Goal: Task Accomplishment & Management: Manage account settings

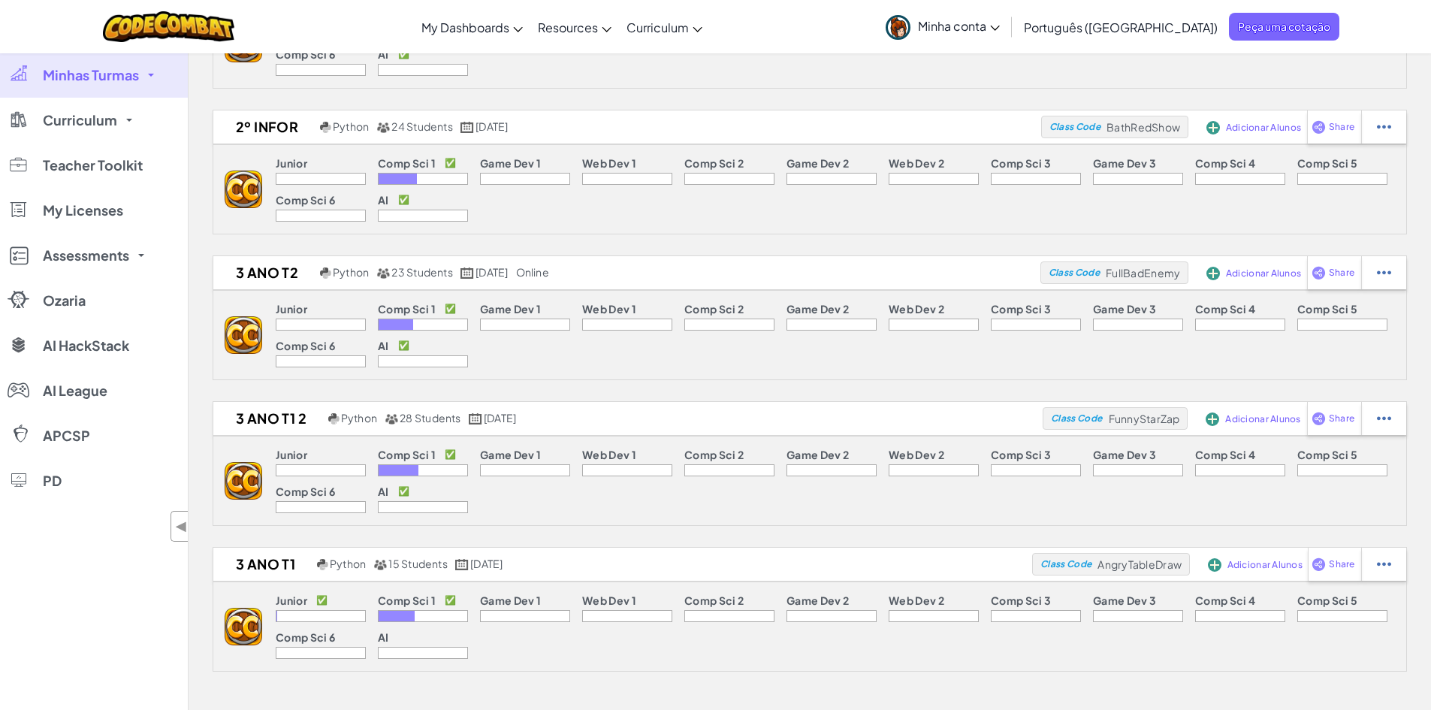
scroll to position [451, 0]
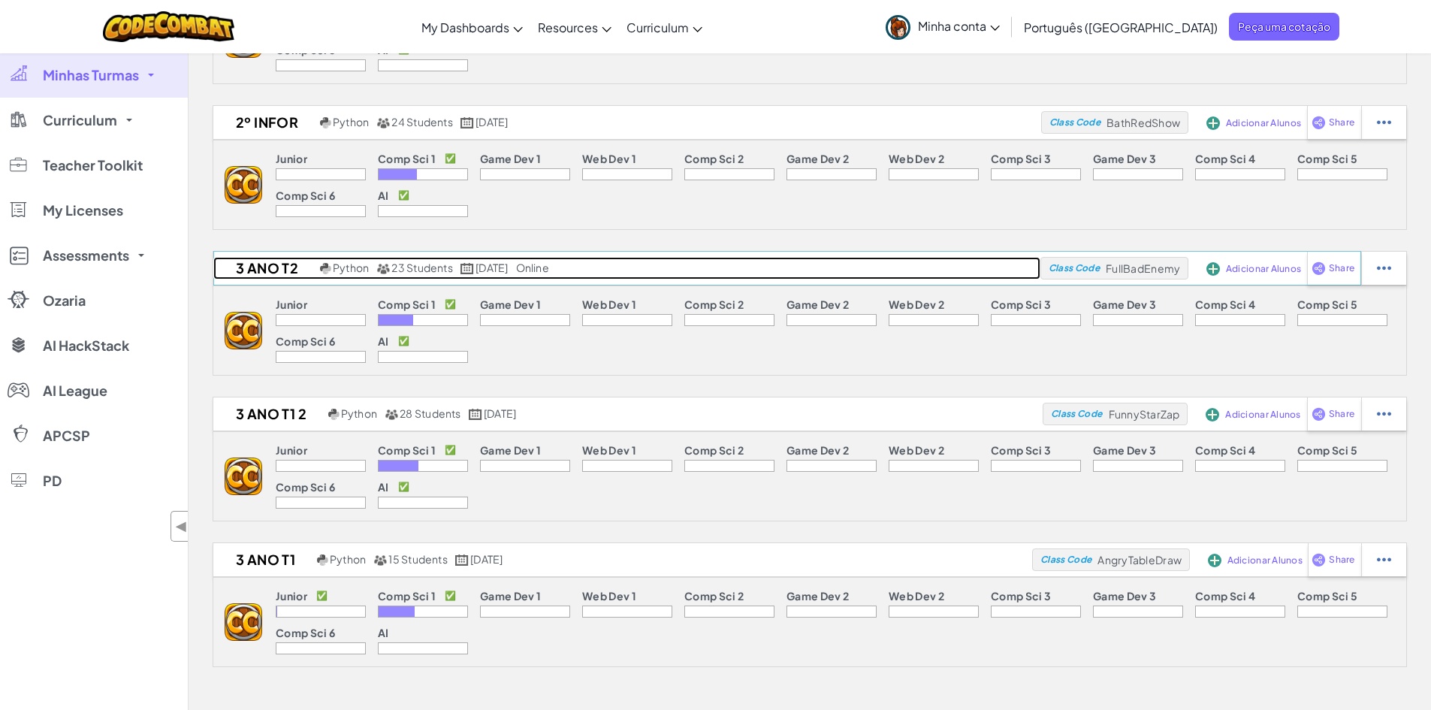
click at [259, 264] on h2 "3 ANO T2" at bounding box center [264, 268] width 103 height 23
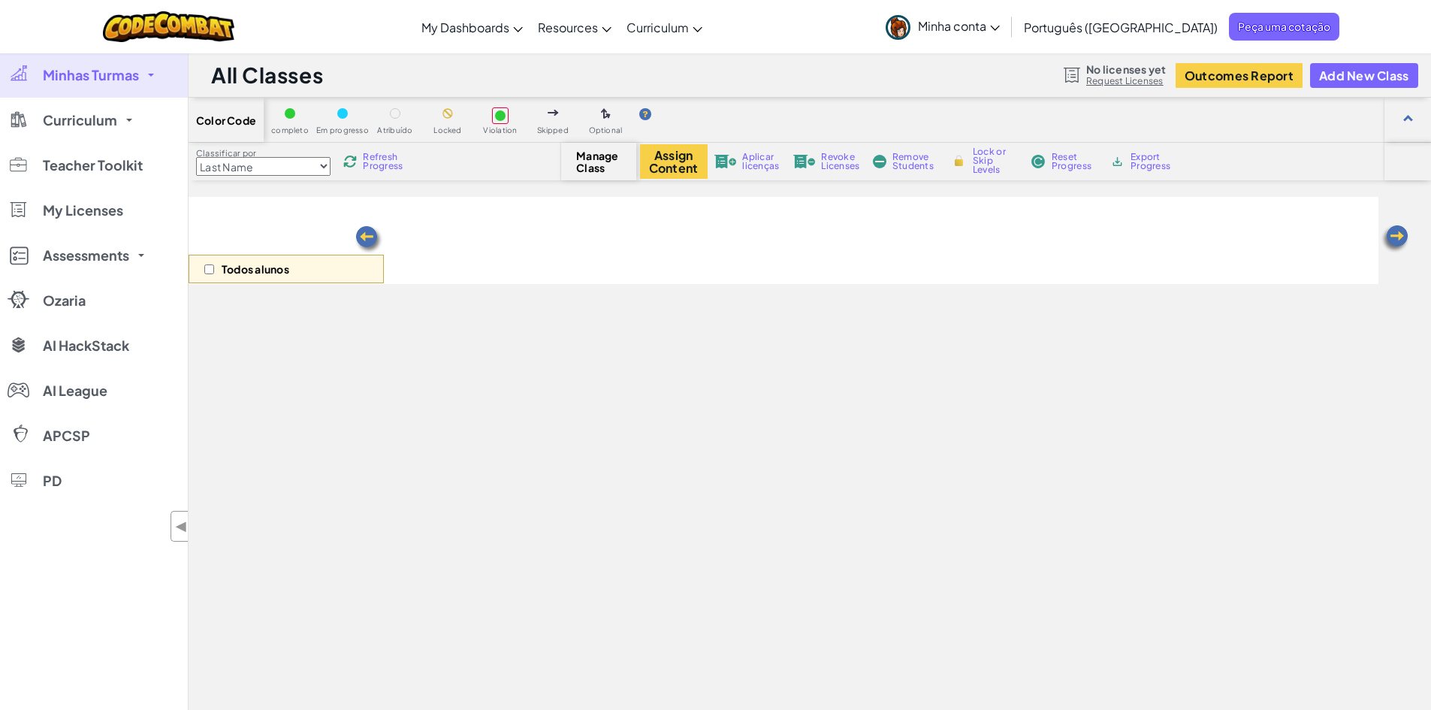
select select "560f1a9f22961295f9427742"
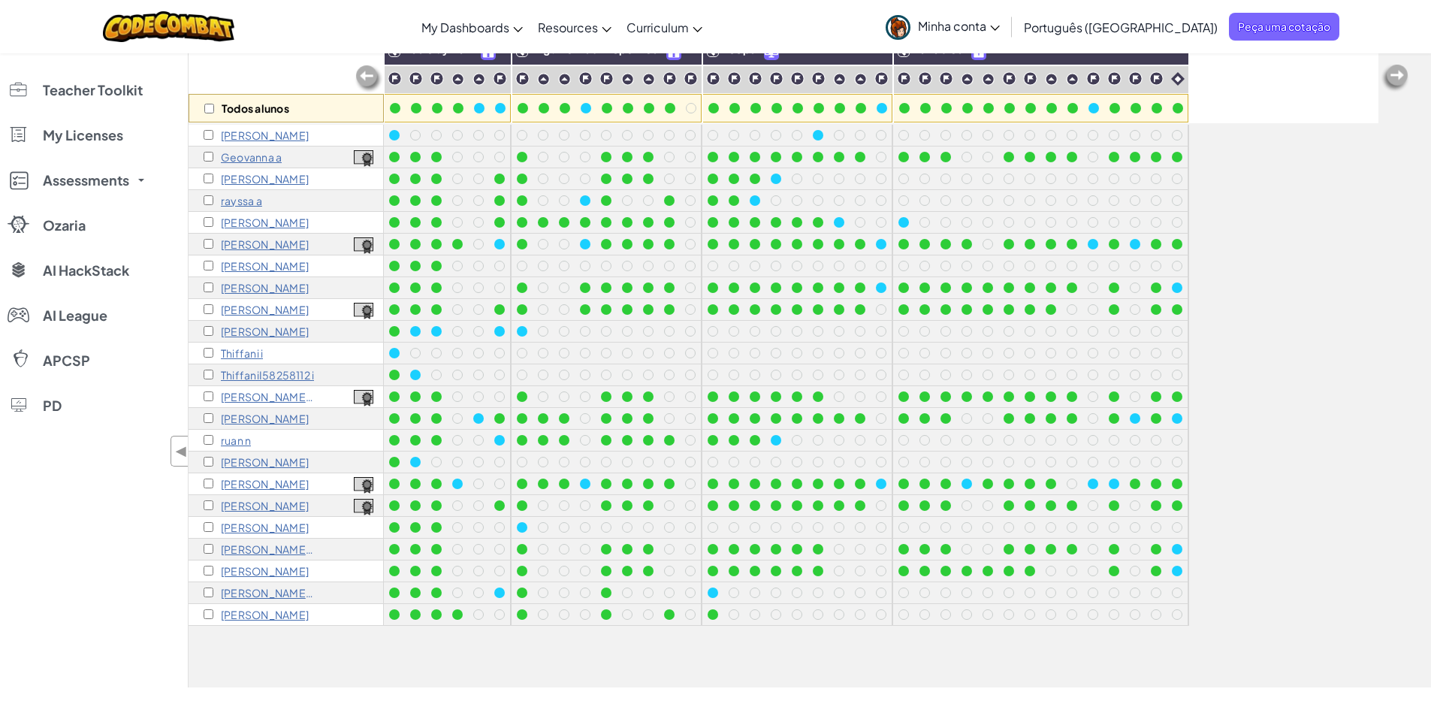
scroll to position [225, 0]
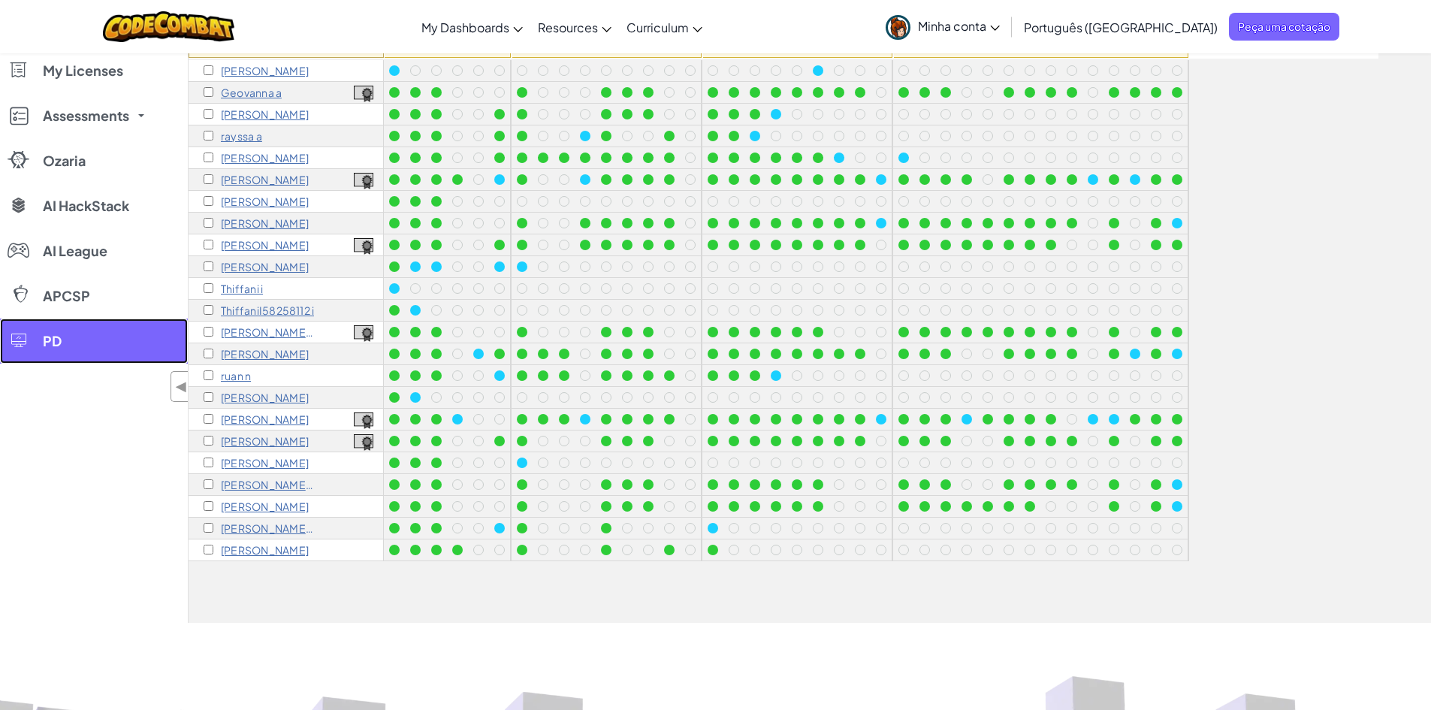
drag, startPoint x: 252, startPoint y: 353, endPoint x: 151, endPoint y: 357, distance: 100.7
click at [151, 357] on link "PD" at bounding box center [94, 340] width 188 height 45
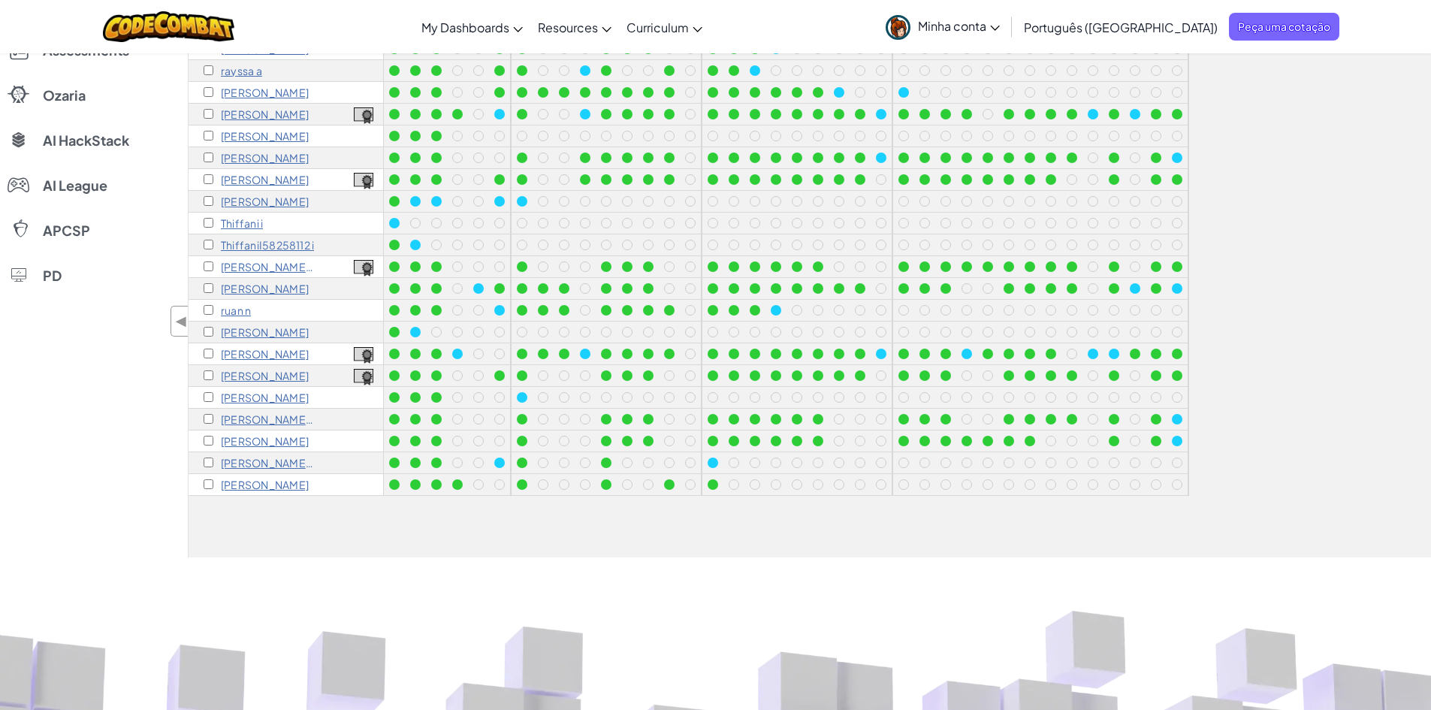
scroll to position [300, 0]
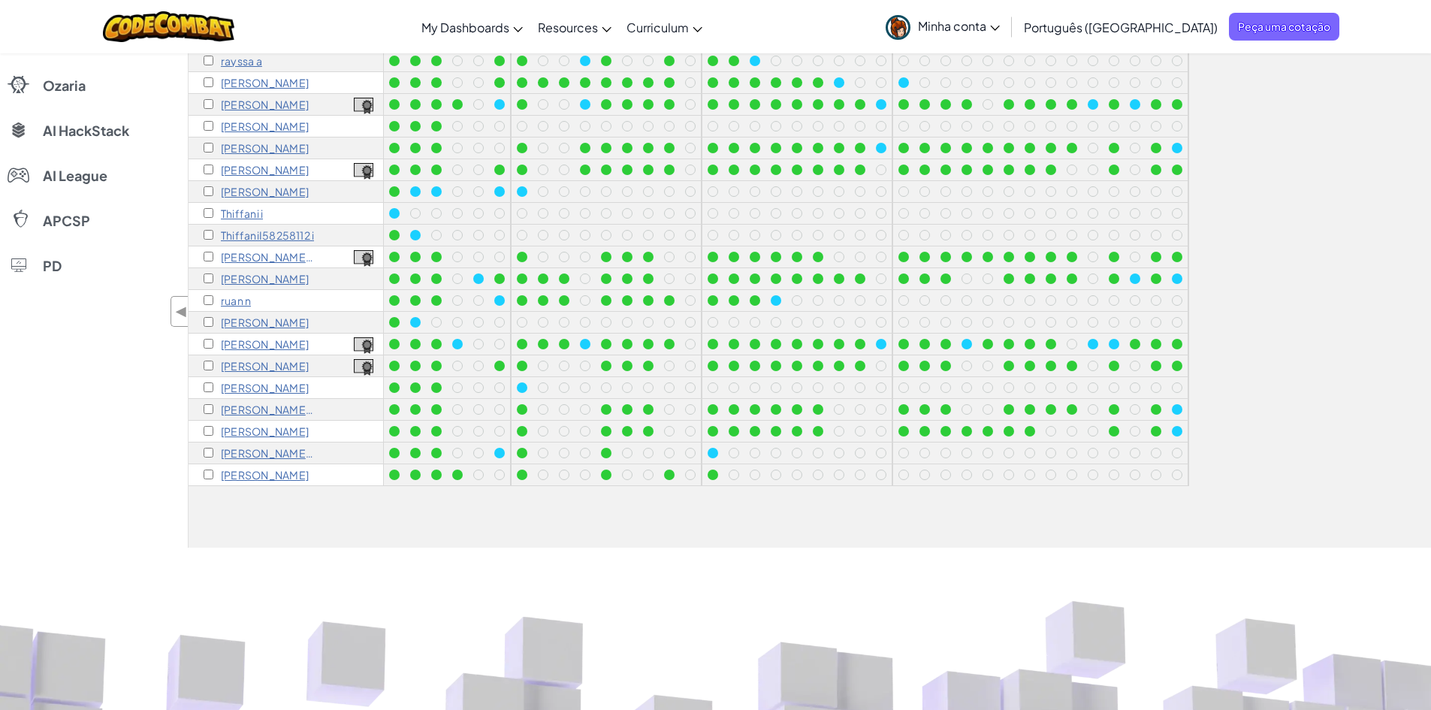
click at [256, 279] on p "Raphael l" at bounding box center [265, 279] width 88 height 12
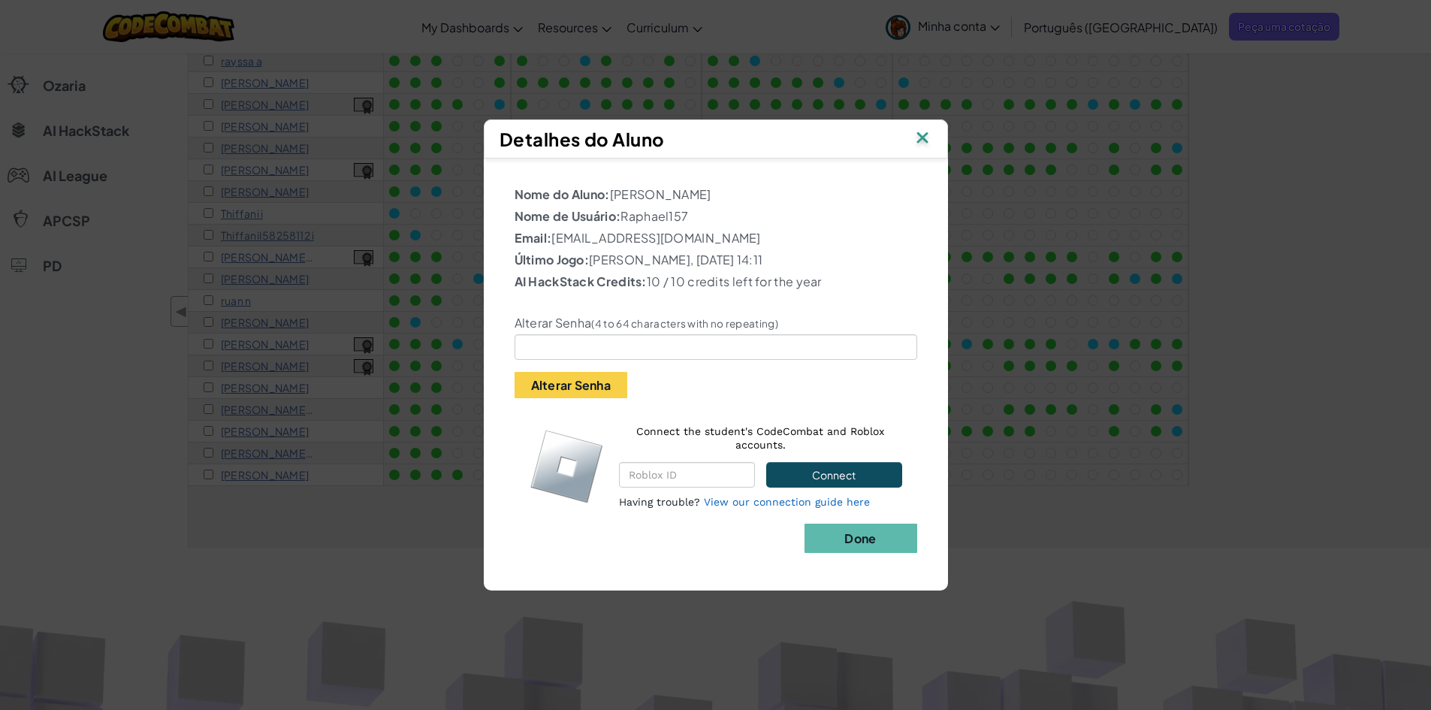
click at [917, 136] on img at bounding box center [922, 139] width 20 height 23
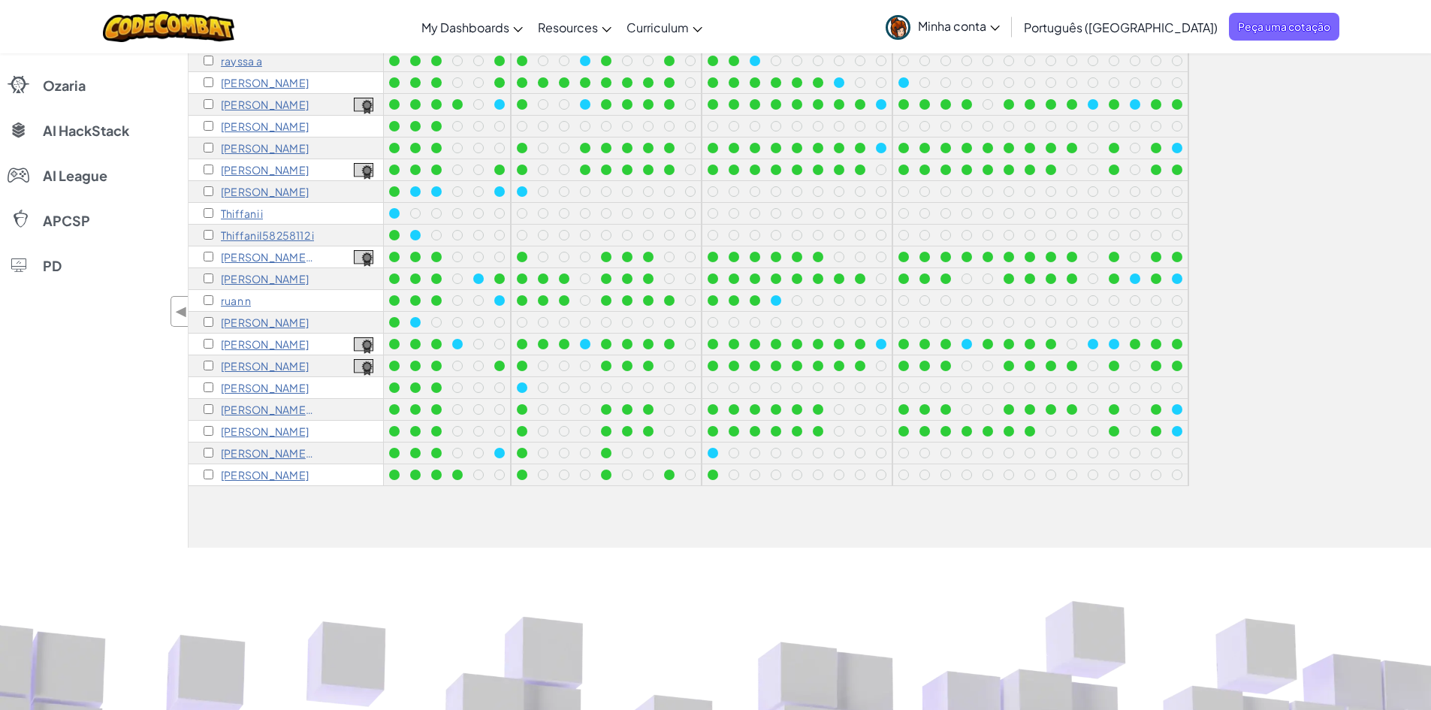
click at [246, 277] on p "Raphael l" at bounding box center [265, 279] width 88 height 12
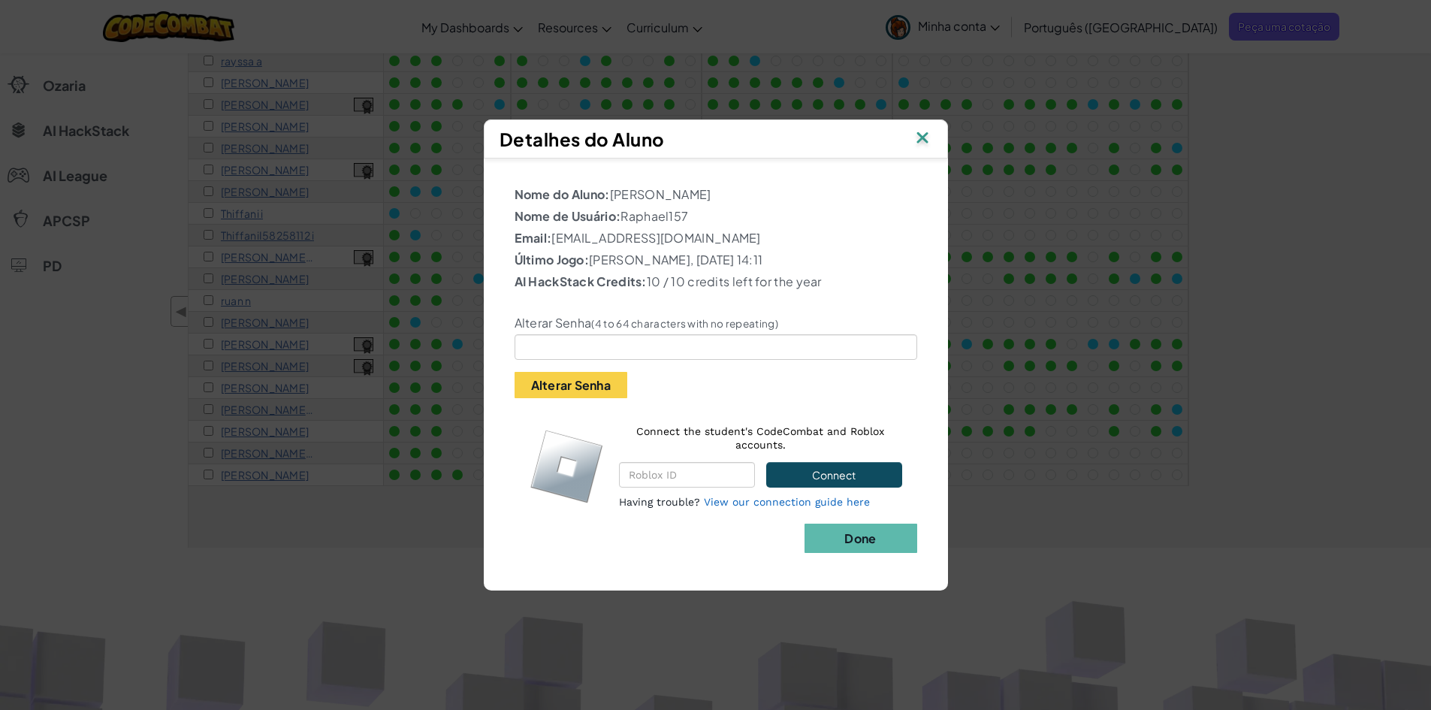
click at [918, 134] on img at bounding box center [922, 139] width 20 height 23
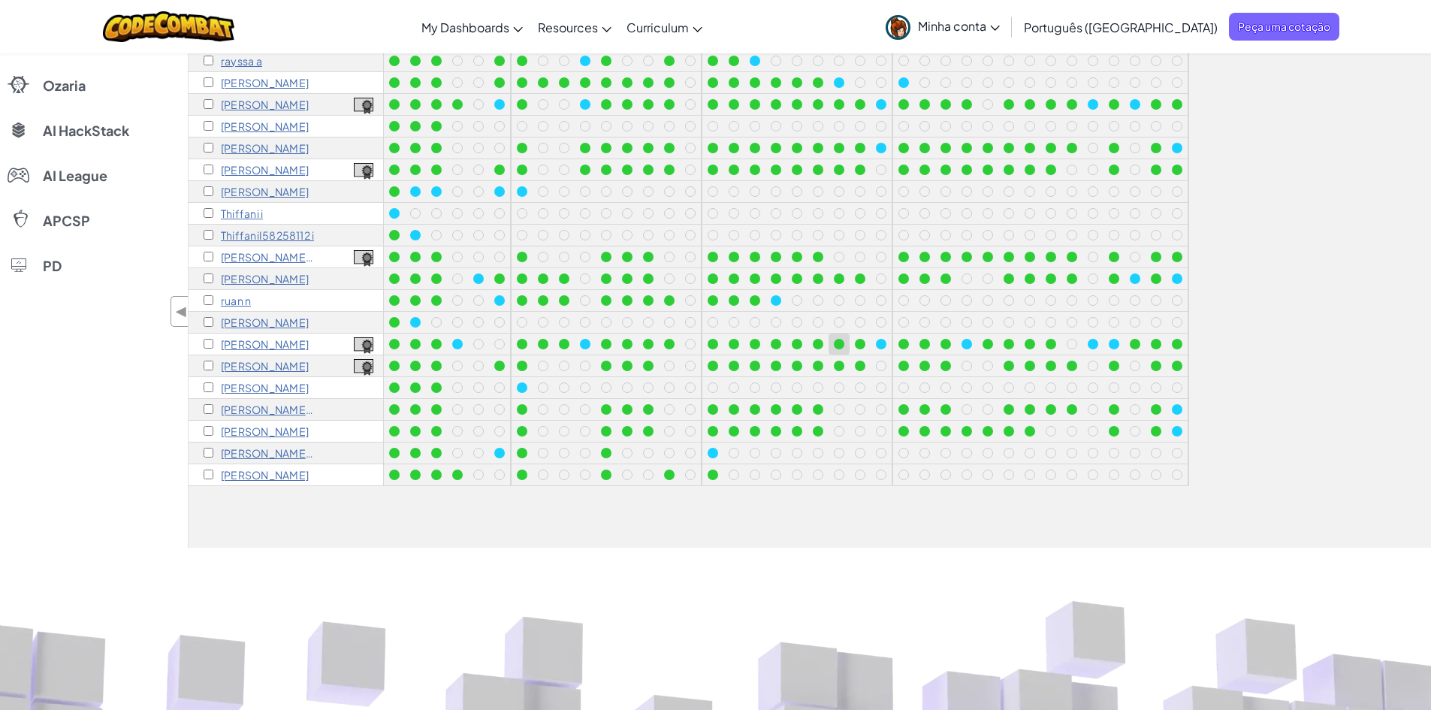
scroll to position [0, 0]
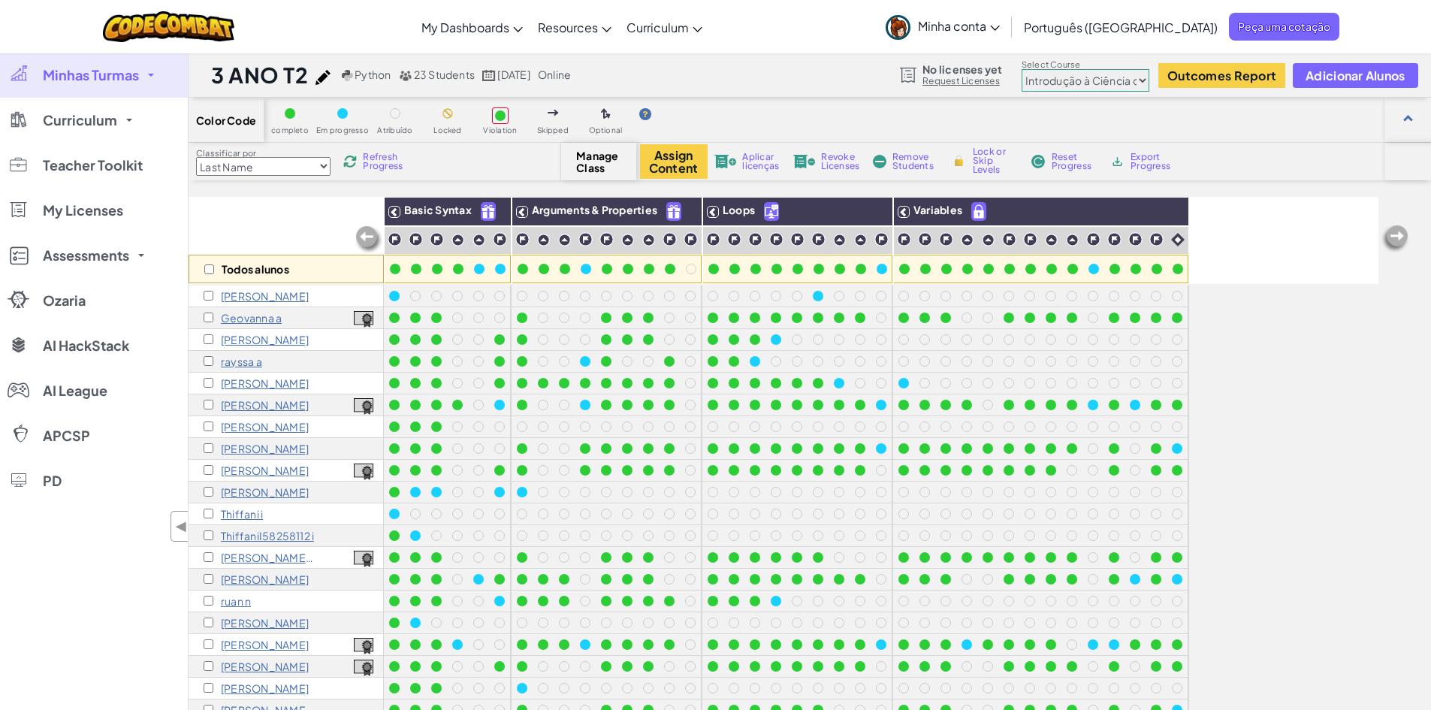
click at [1105, 83] on select "Júnior Introdução à Ciência da Computação Desenvolvimento de Jogos 1 Desenvolvi…" at bounding box center [1085, 80] width 128 height 23
click at [1021, 69] on select "Júnior Introdução à Ciência da Computação Desenvolvimento de Jogos 1 Desenvolvi…" at bounding box center [1085, 80] width 128 height 23
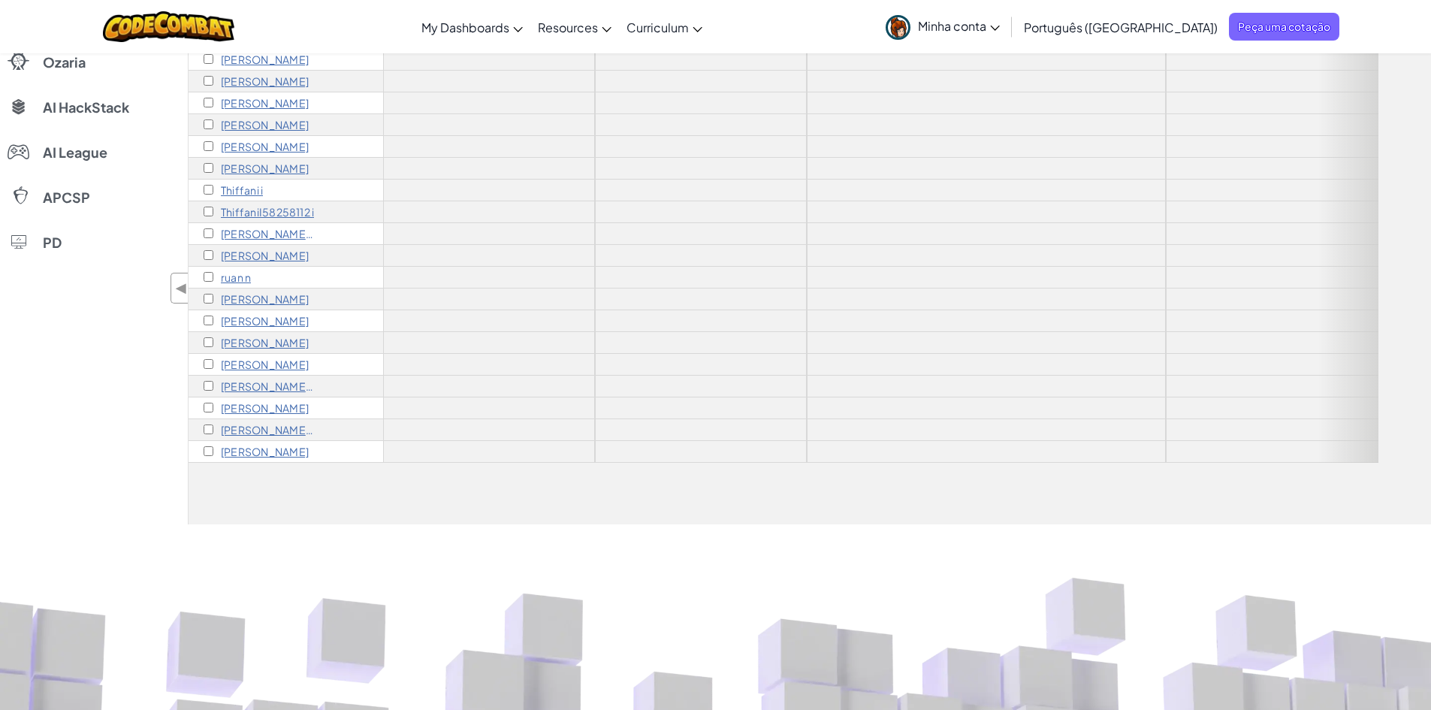
scroll to position [88, 0]
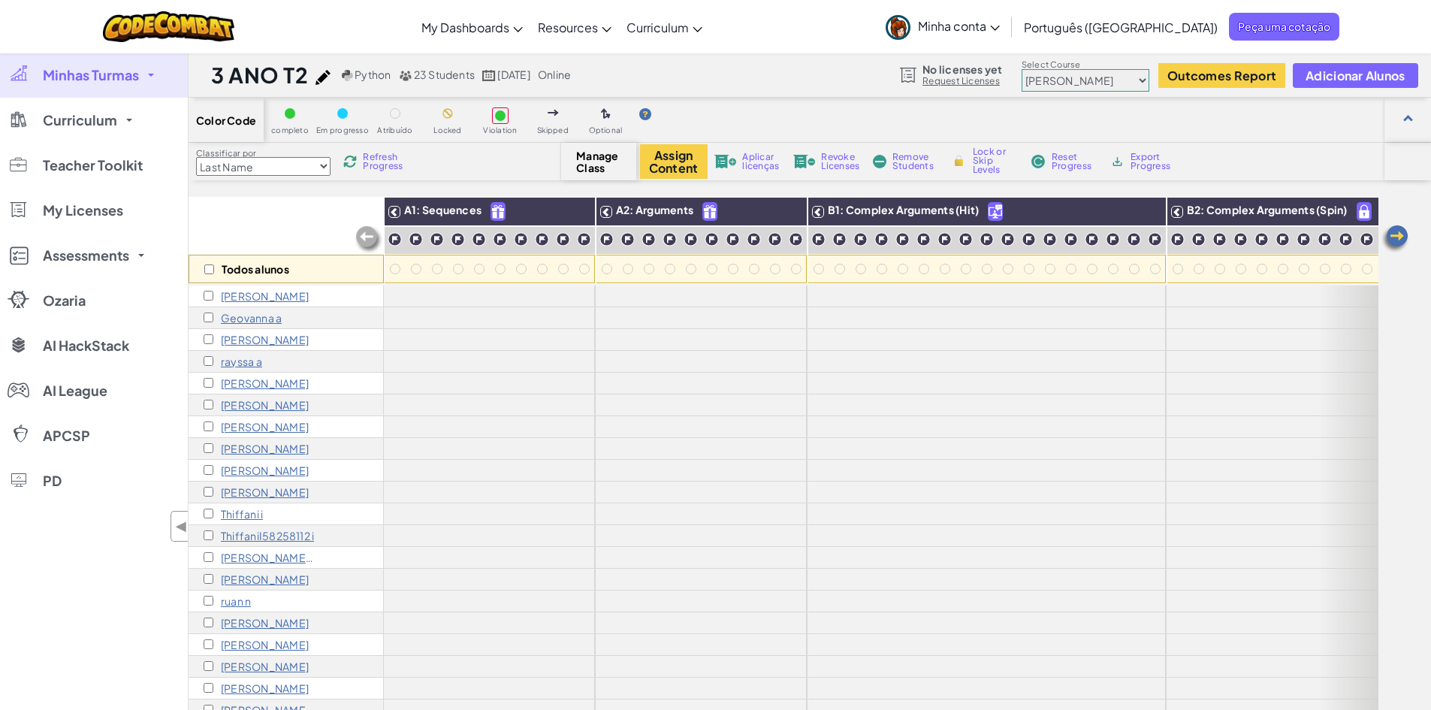
select select "560f1a9f22961295f9427742"
click at [1021, 69] on select "Júnior Introdução à Ciência da Computação Desenvolvimento de Jogos 1 Desenvolvi…" at bounding box center [1085, 80] width 128 height 23
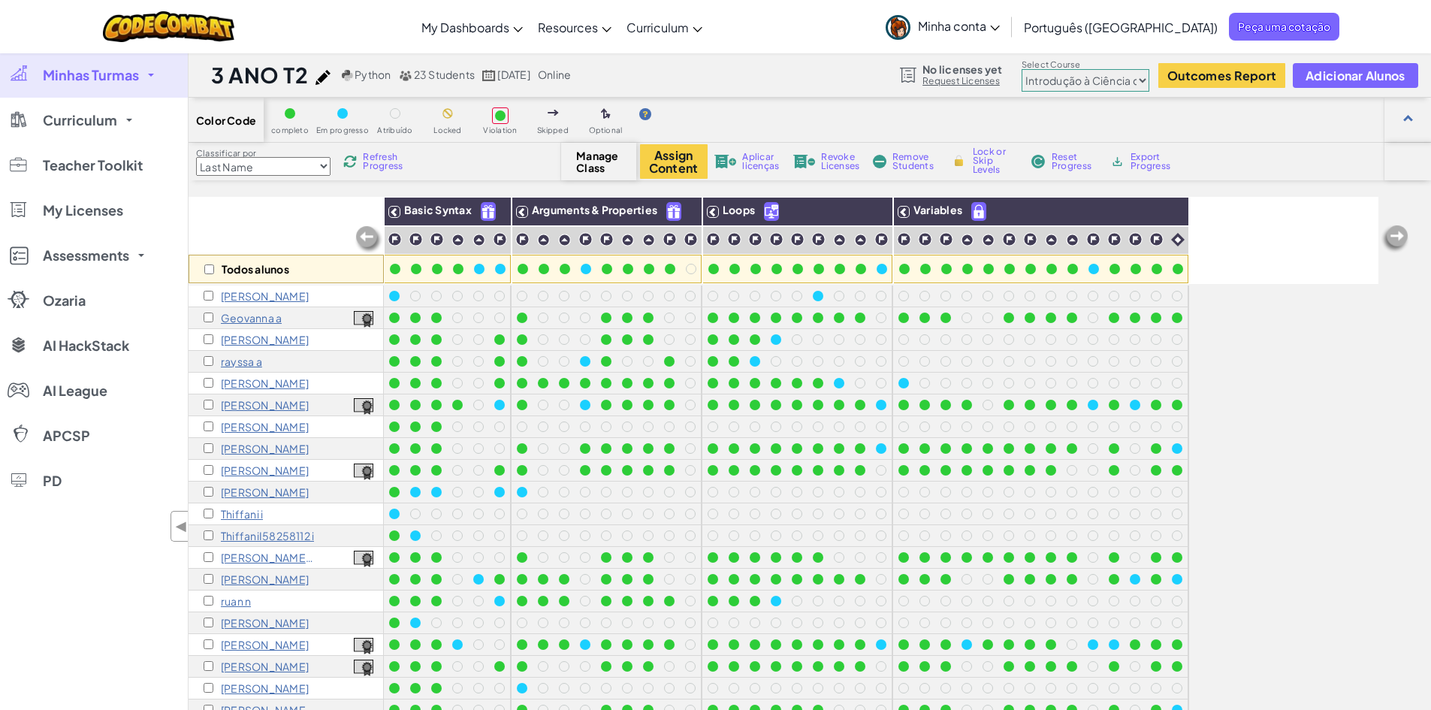
scroll to position [225, 0]
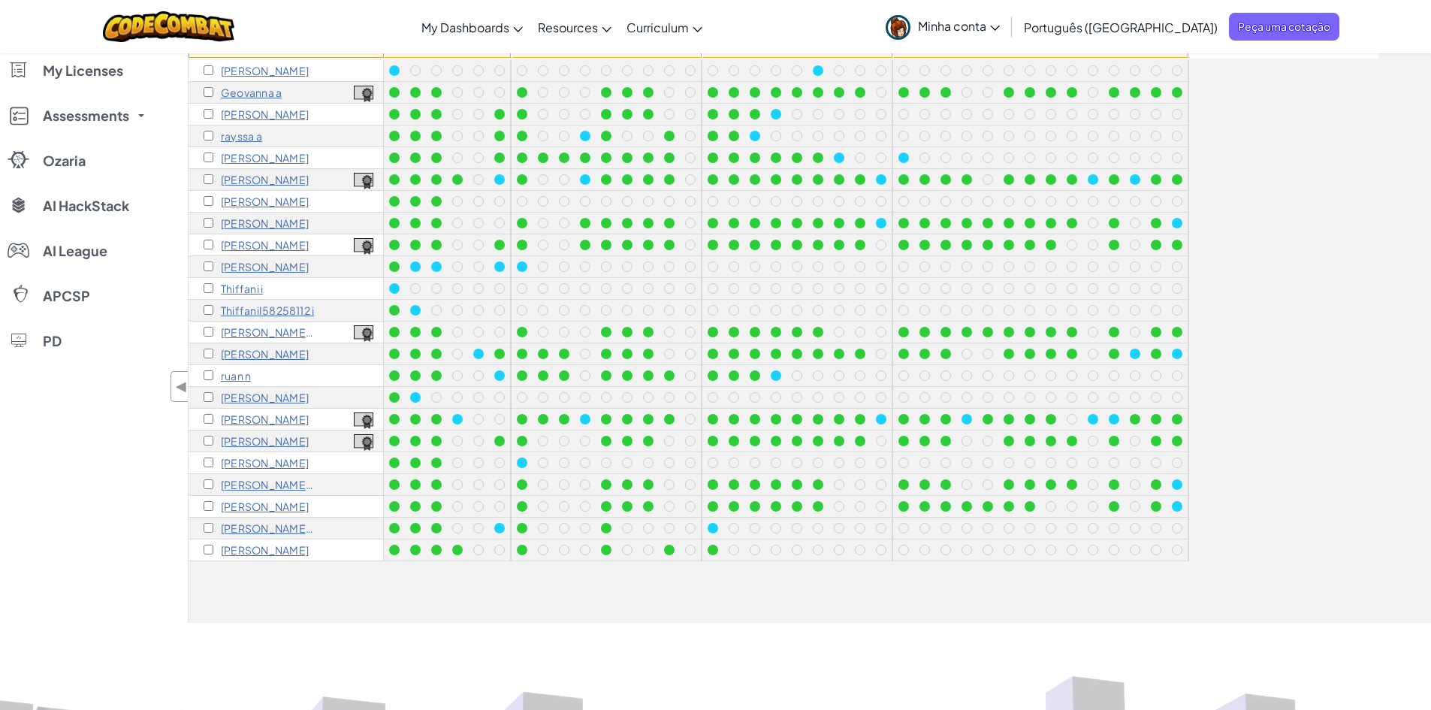
click at [260, 354] on p "Raphael l" at bounding box center [265, 354] width 88 height 12
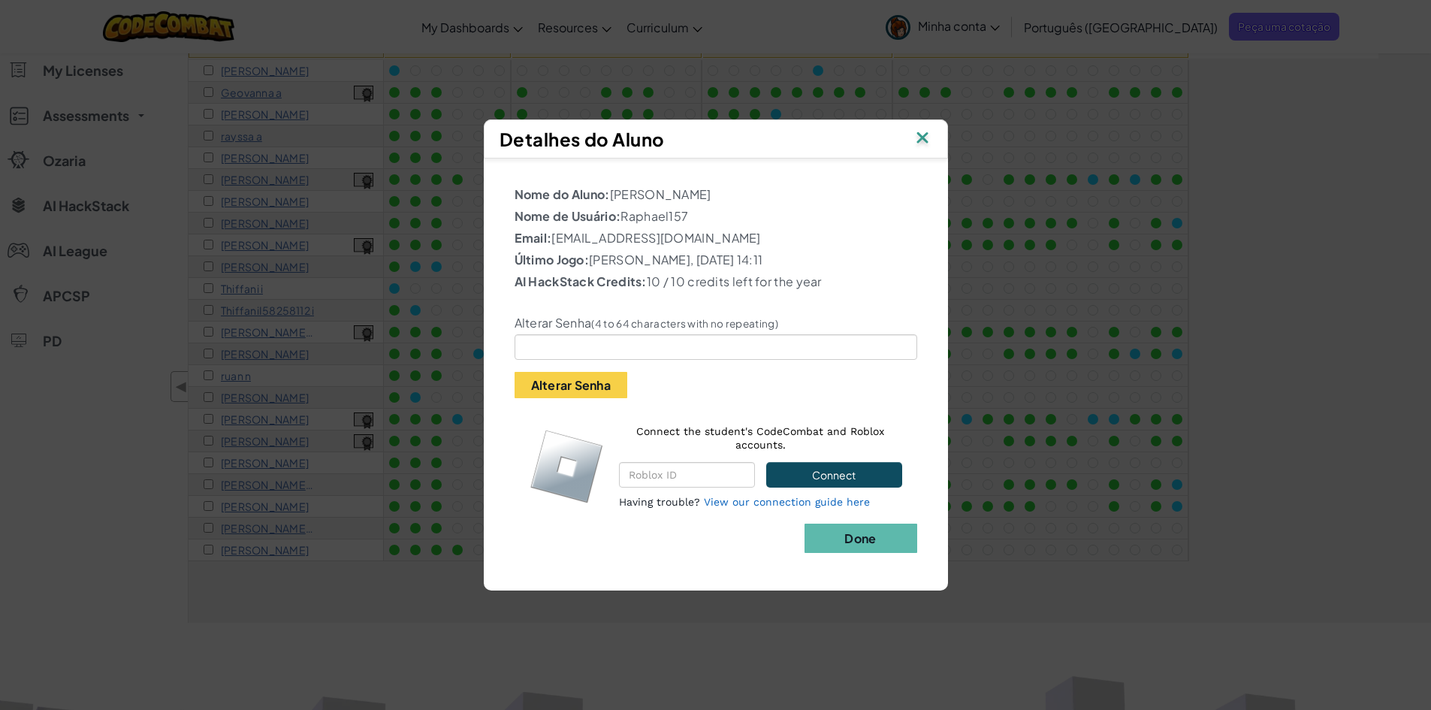
click at [921, 140] on img at bounding box center [922, 139] width 20 height 23
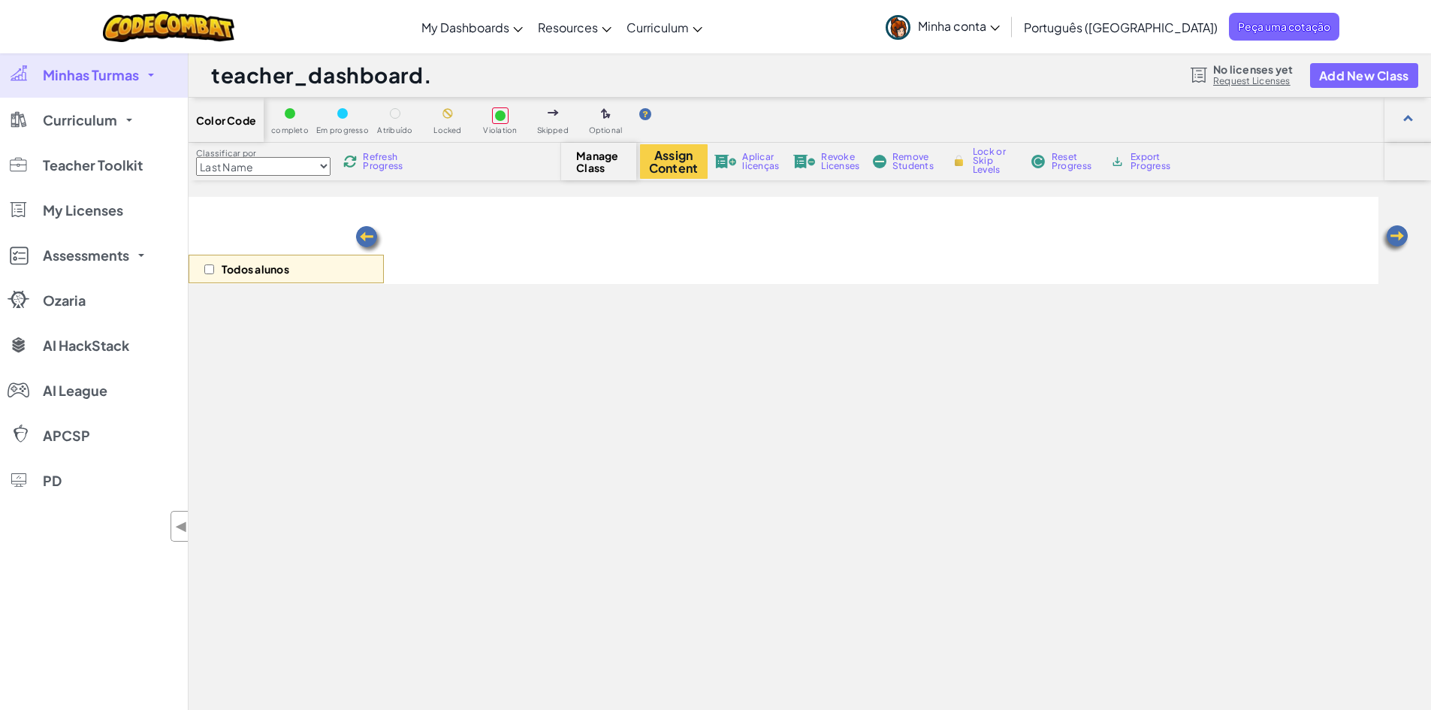
scroll to position [225, 0]
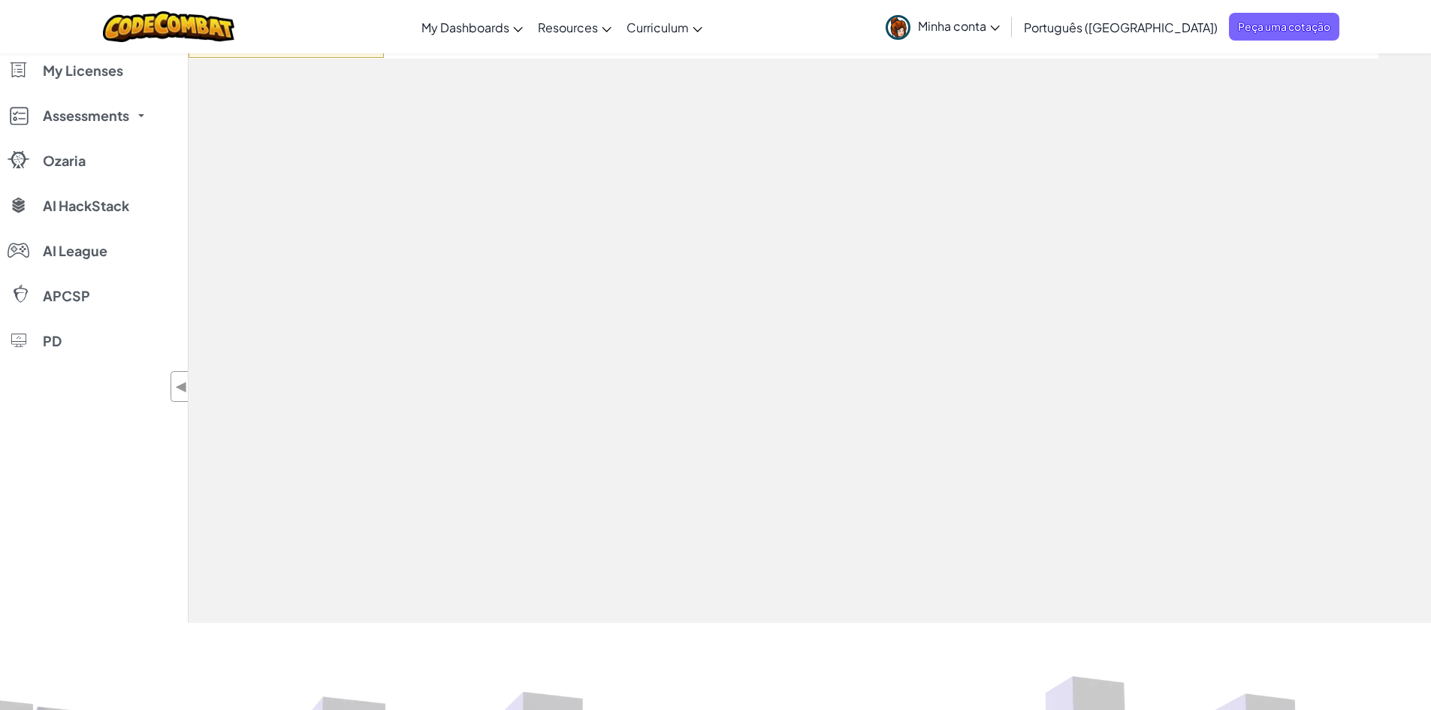
select select "560f1a9f22961295f9427742"
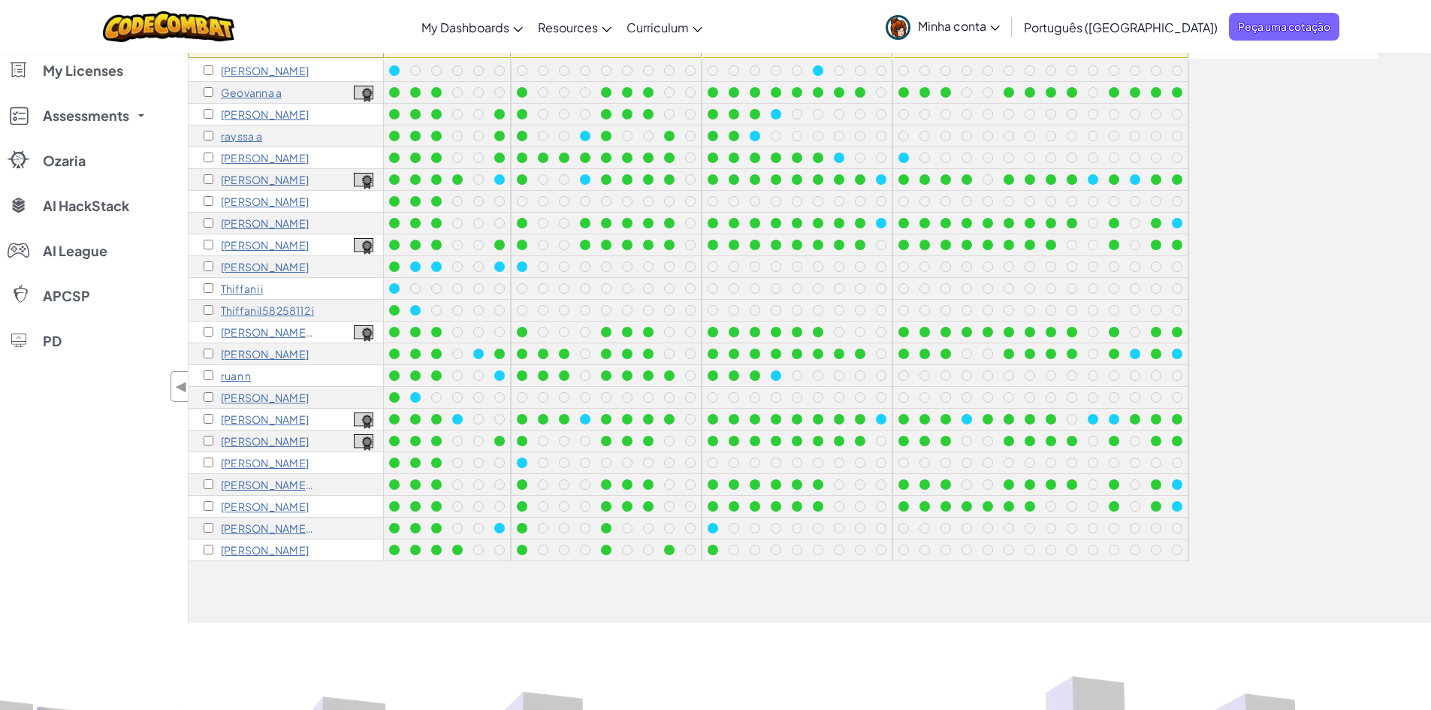
click at [245, 354] on p "Raphael l" at bounding box center [265, 354] width 88 height 12
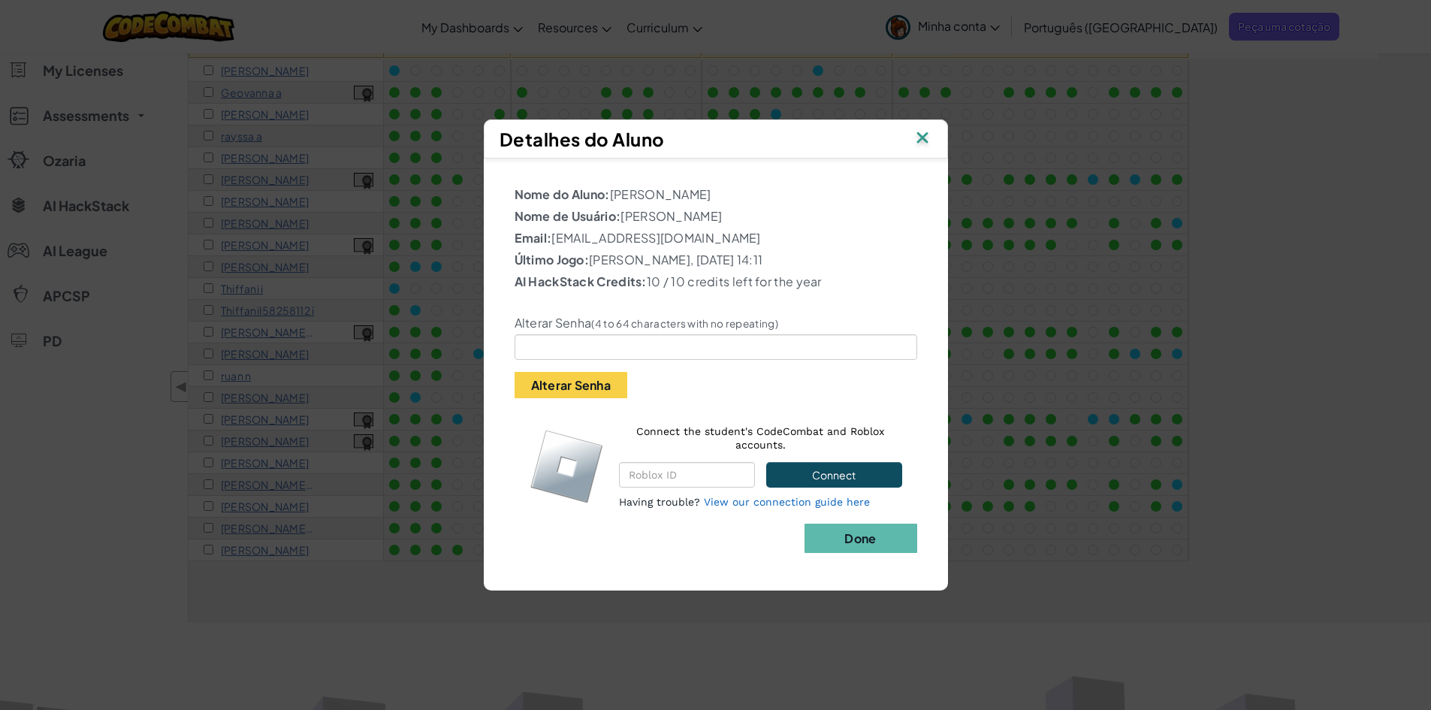
click at [924, 137] on img at bounding box center [922, 139] width 20 height 23
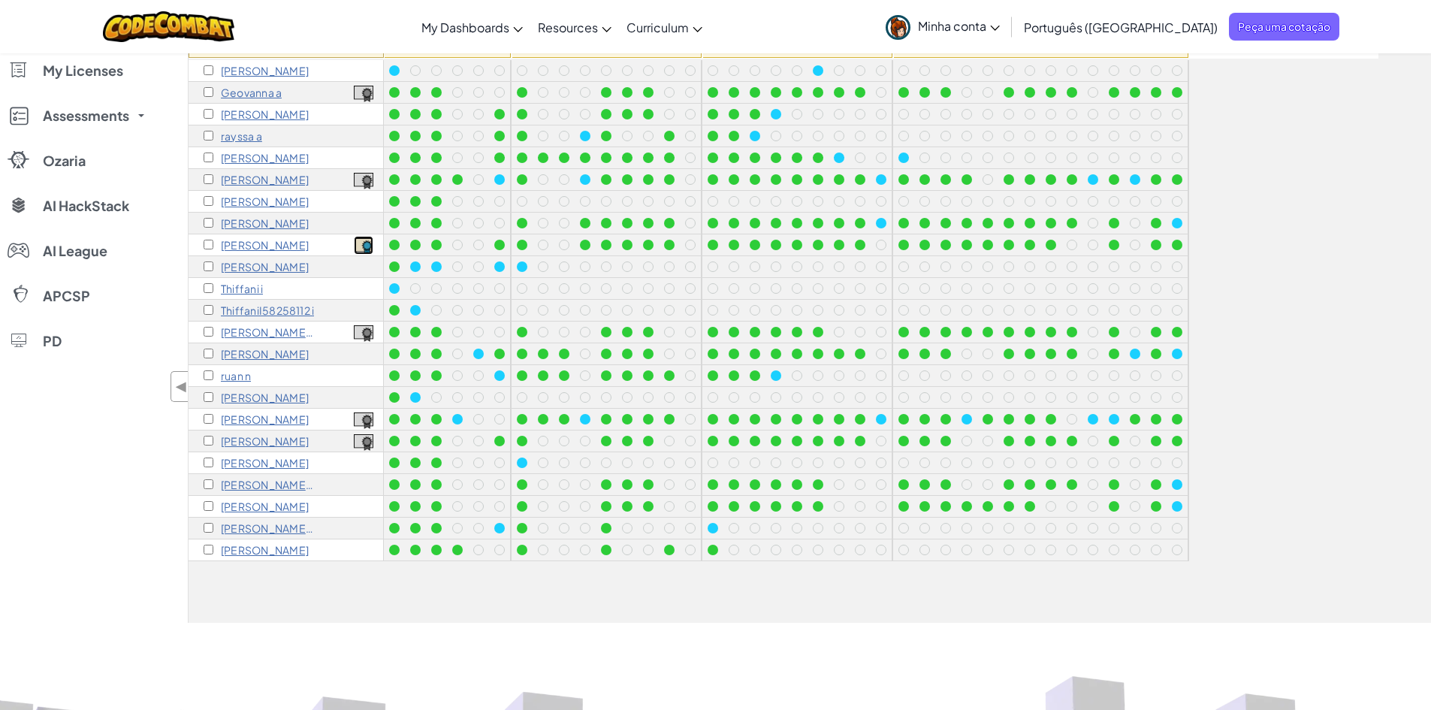
click at [366, 245] on img at bounding box center [364, 246] width 20 height 17
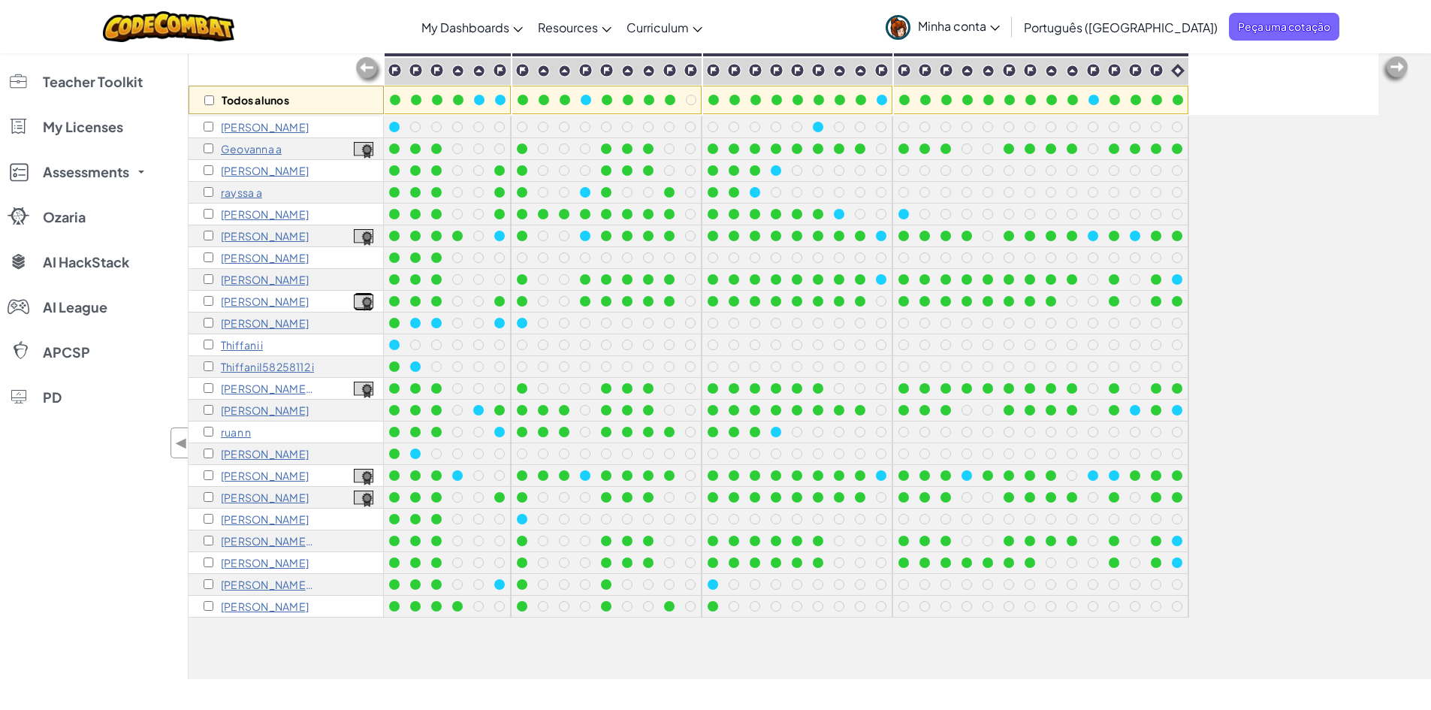
scroll to position [0, 0]
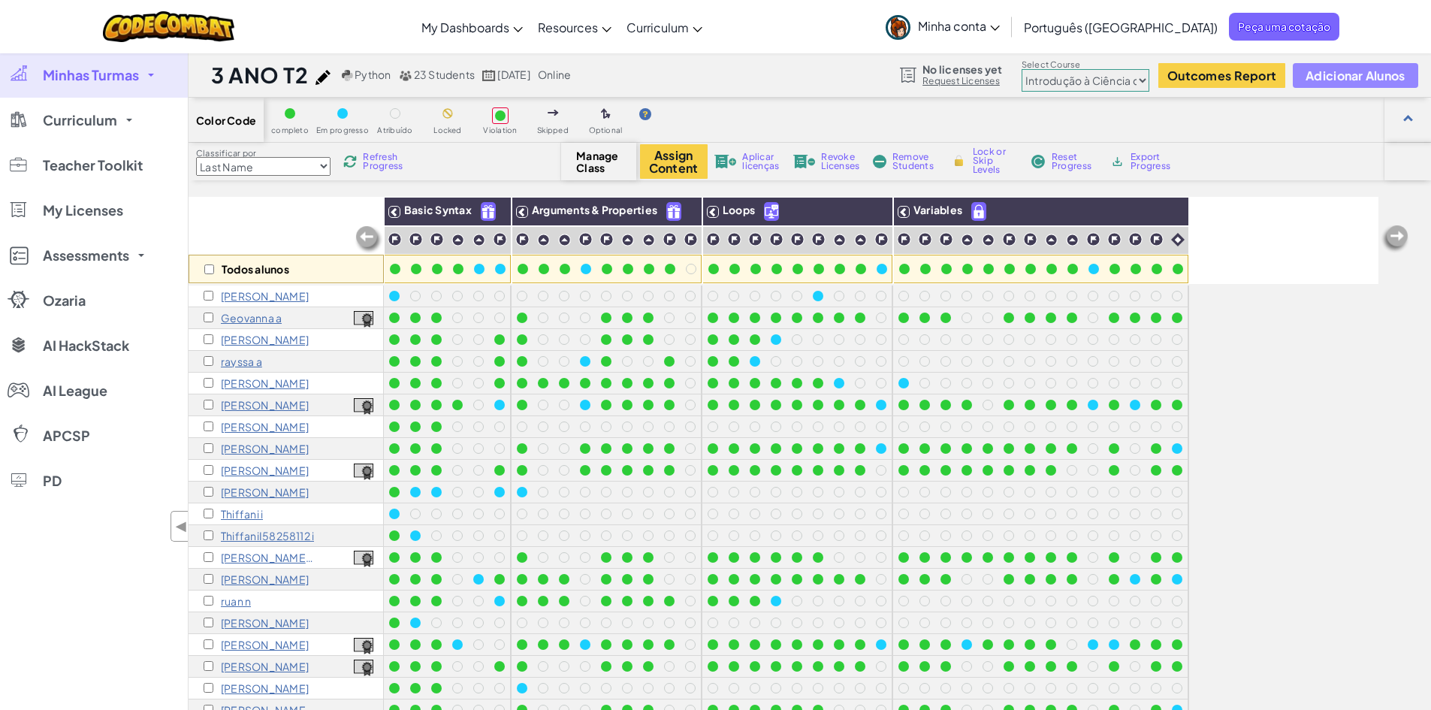
click at [1337, 78] on span "Adicionar Alunos" at bounding box center [1354, 75] width 99 height 13
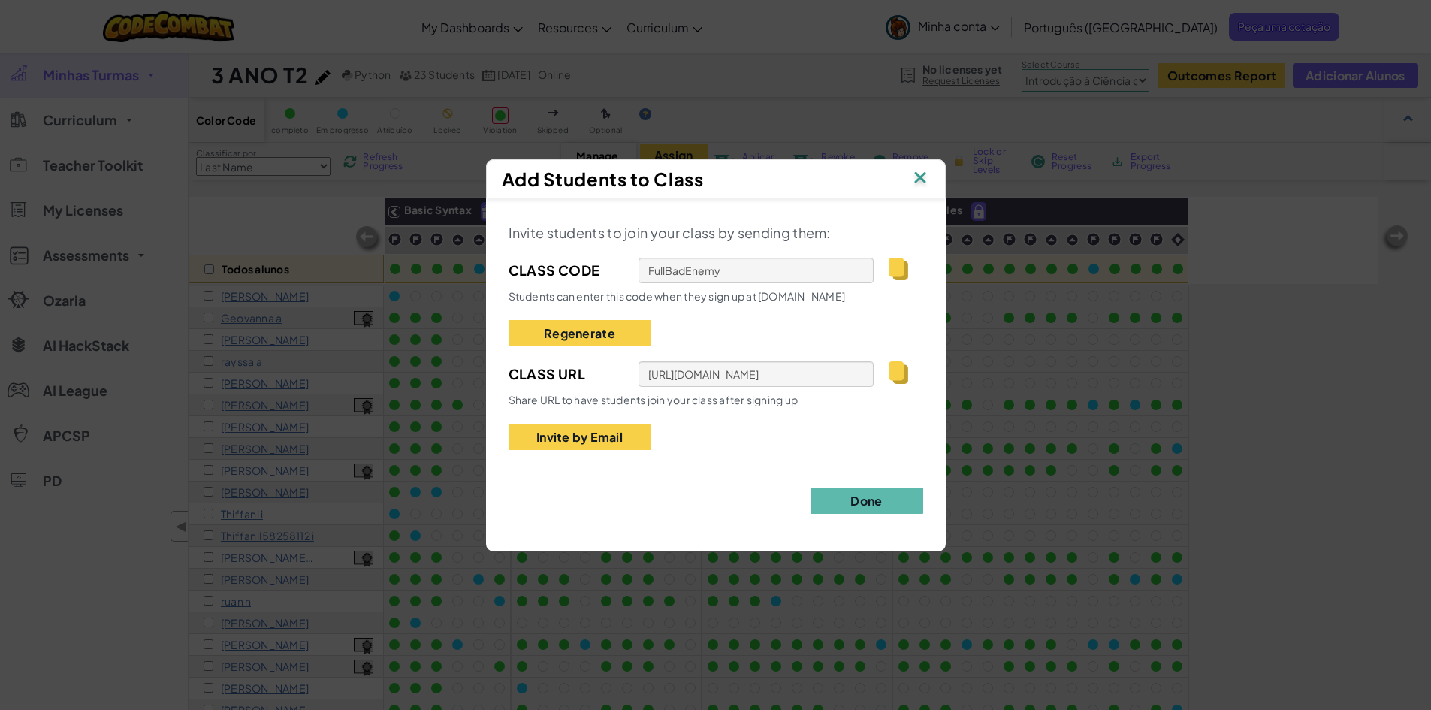
click at [923, 175] on img at bounding box center [920, 178] width 20 height 23
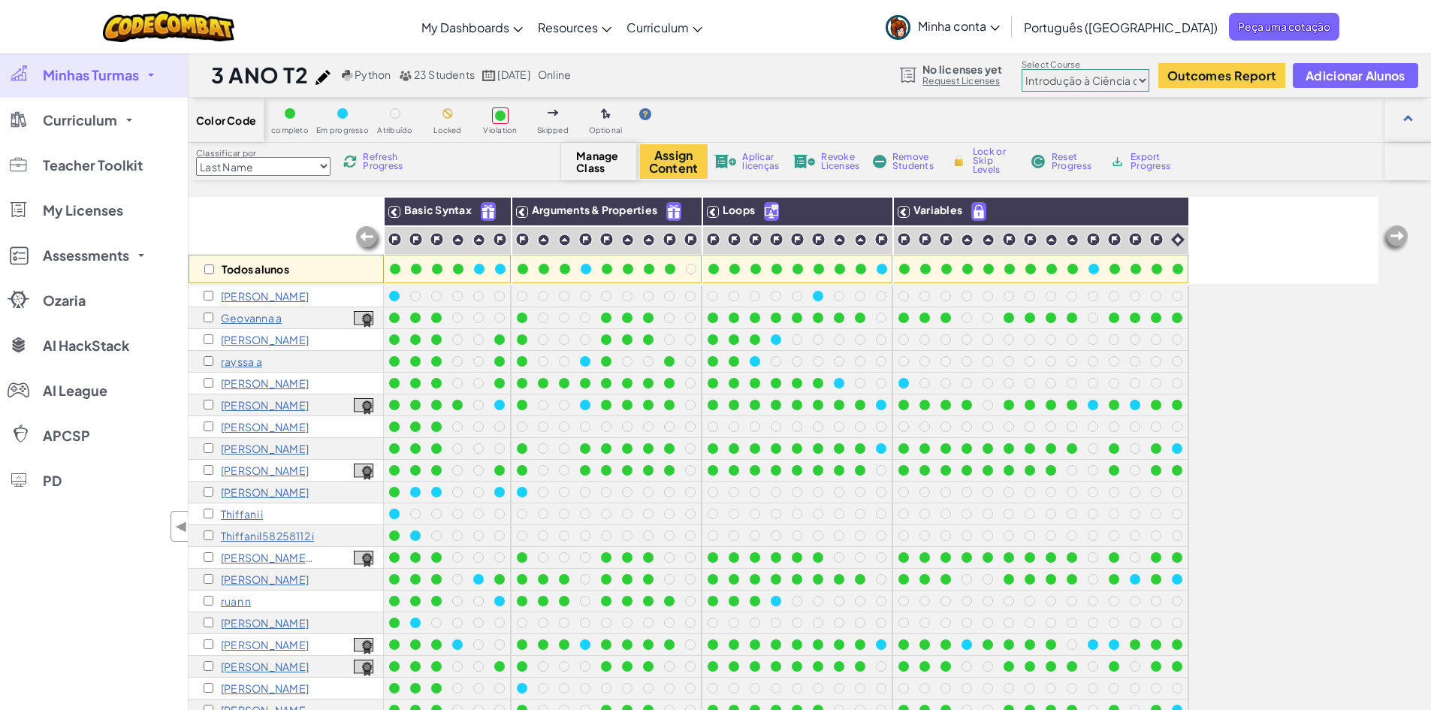
click at [264, 321] on p "Geovanna a" at bounding box center [251, 318] width 61 height 12
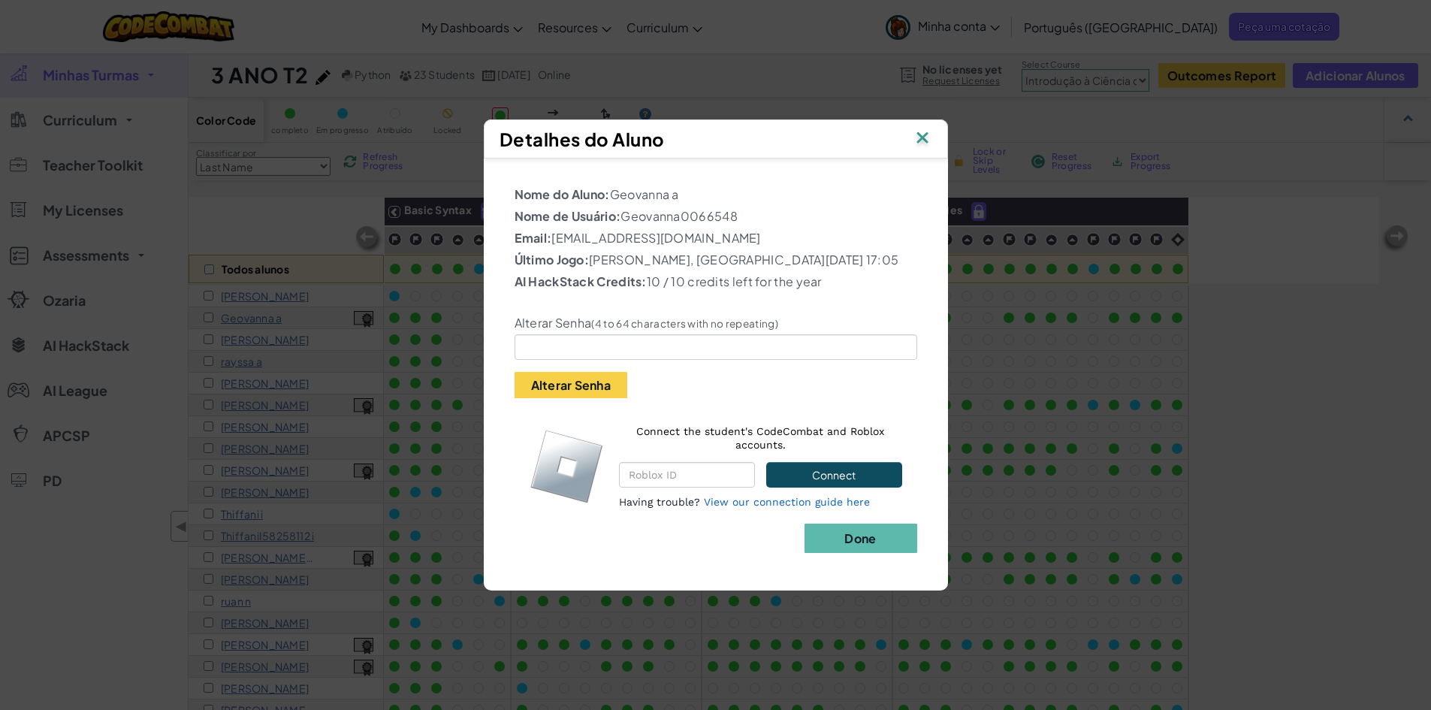
click at [927, 139] on img at bounding box center [922, 139] width 20 height 23
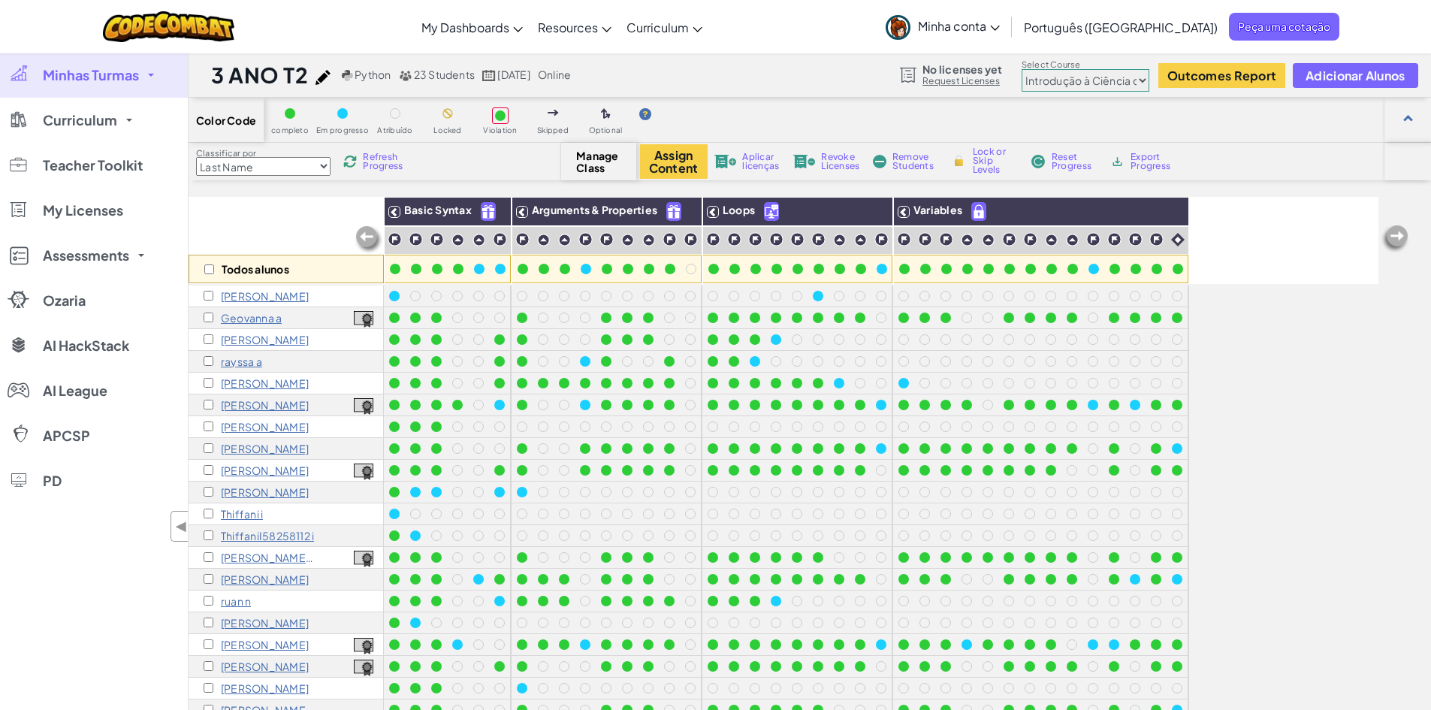
click at [273, 318] on p "Geovanna a" at bounding box center [251, 318] width 61 height 12
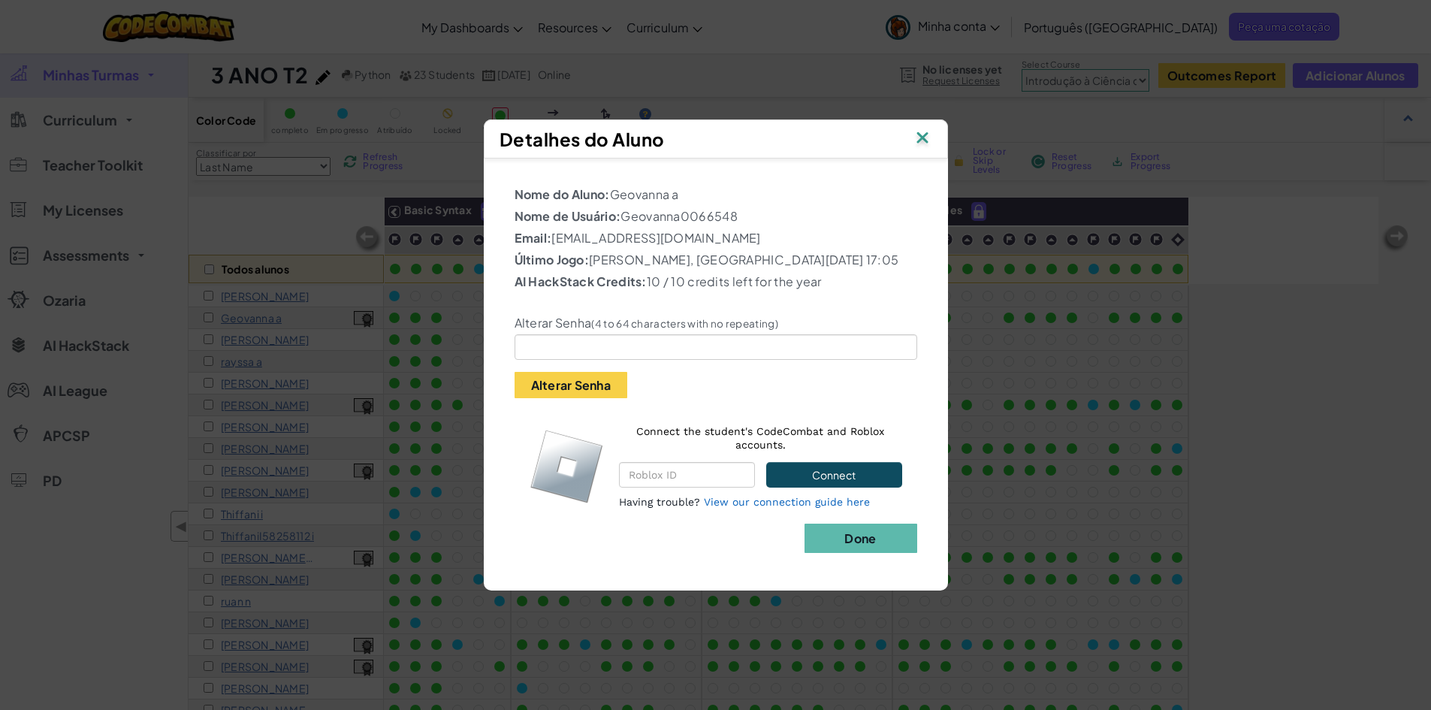
click at [927, 134] on img at bounding box center [922, 139] width 20 height 23
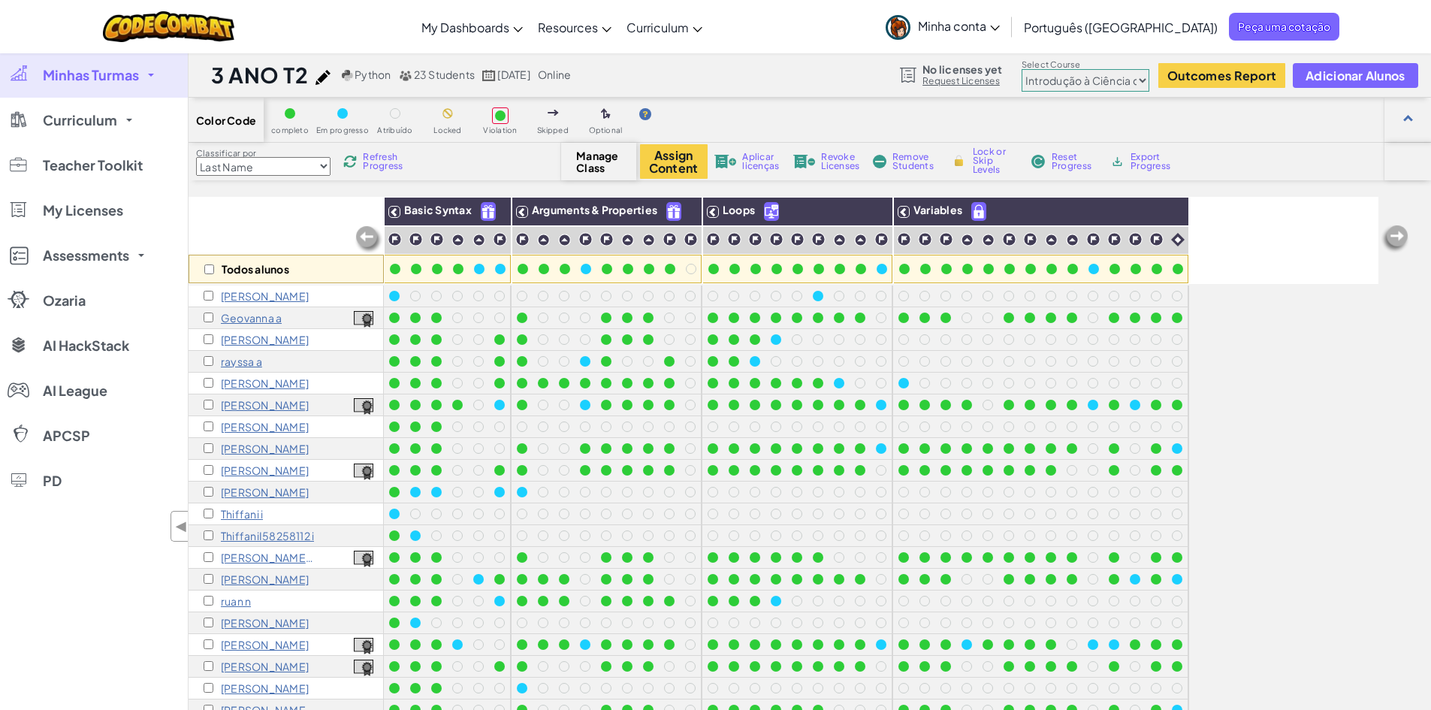
click at [268, 407] on p "[PERSON_NAME]" at bounding box center [265, 405] width 88 height 12
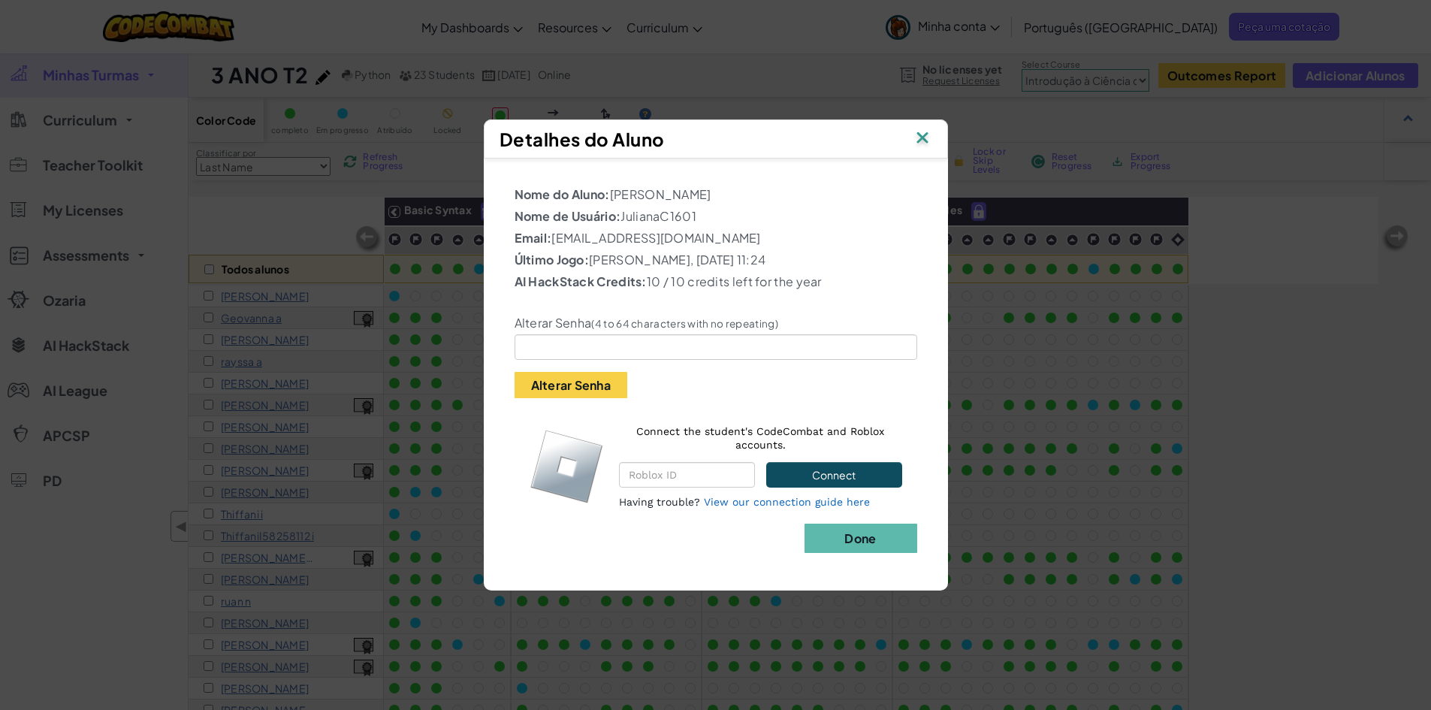
click at [926, 136] on img at bounding box center [922, 139] width 20 height 23
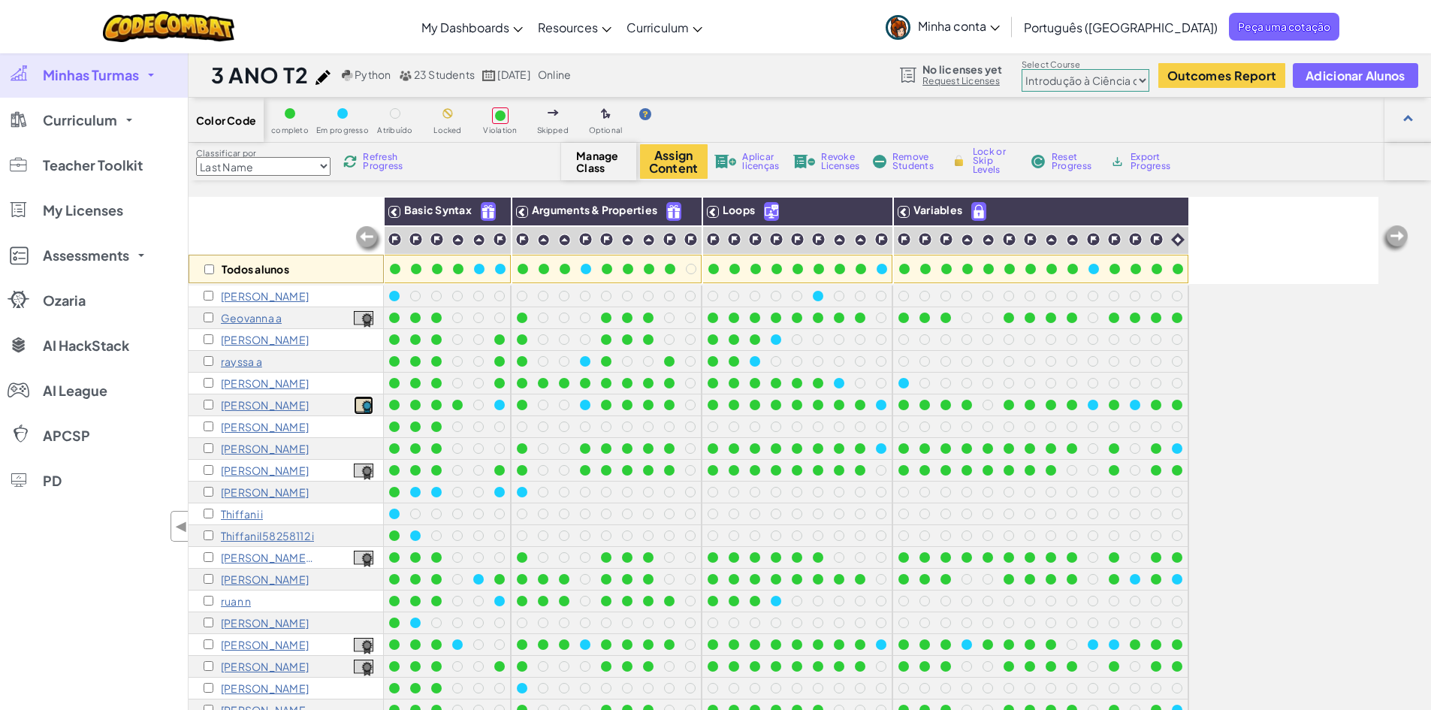
click at [363, 402] on img at bounding box center [364, 406] width 20 height 17
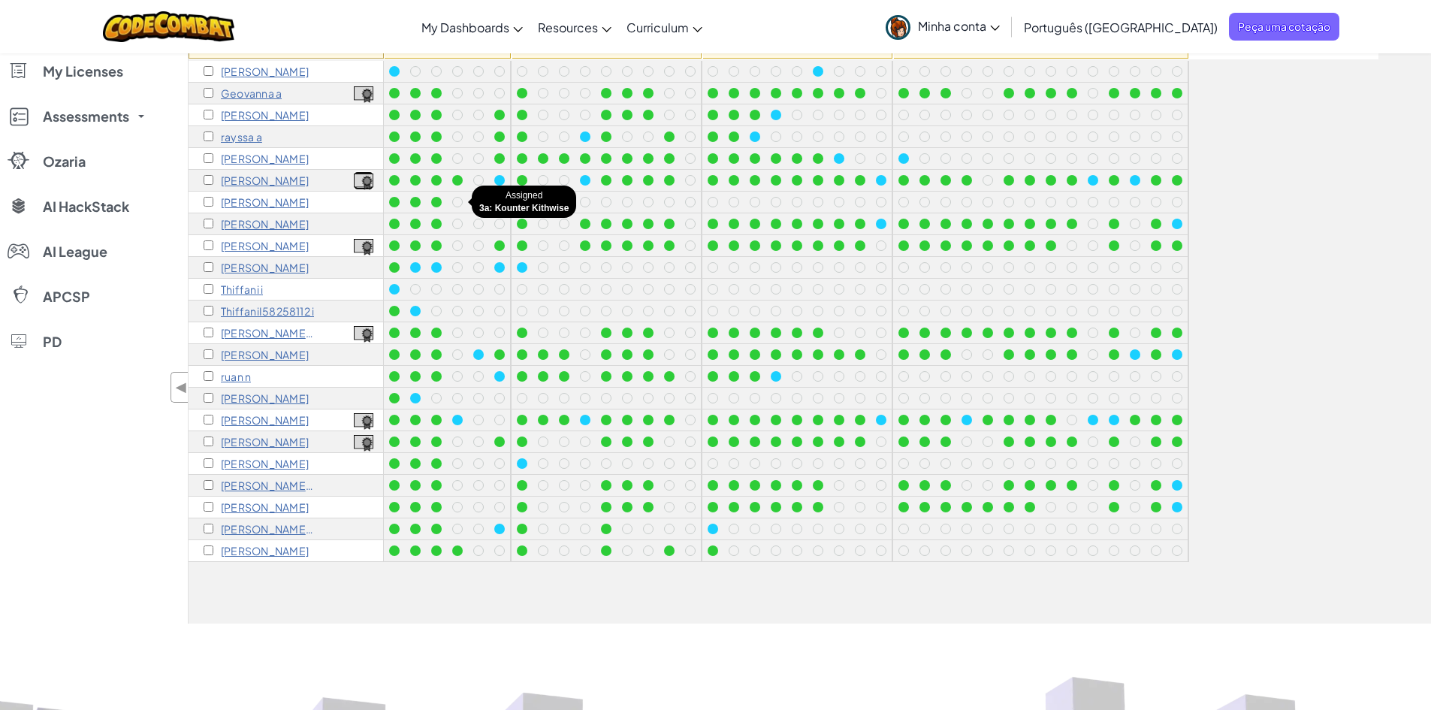
scroll to position [225, 0]
click at [247, 421] on p "Isabelle Q" at bounding box center [265, 419] width 88 height 12
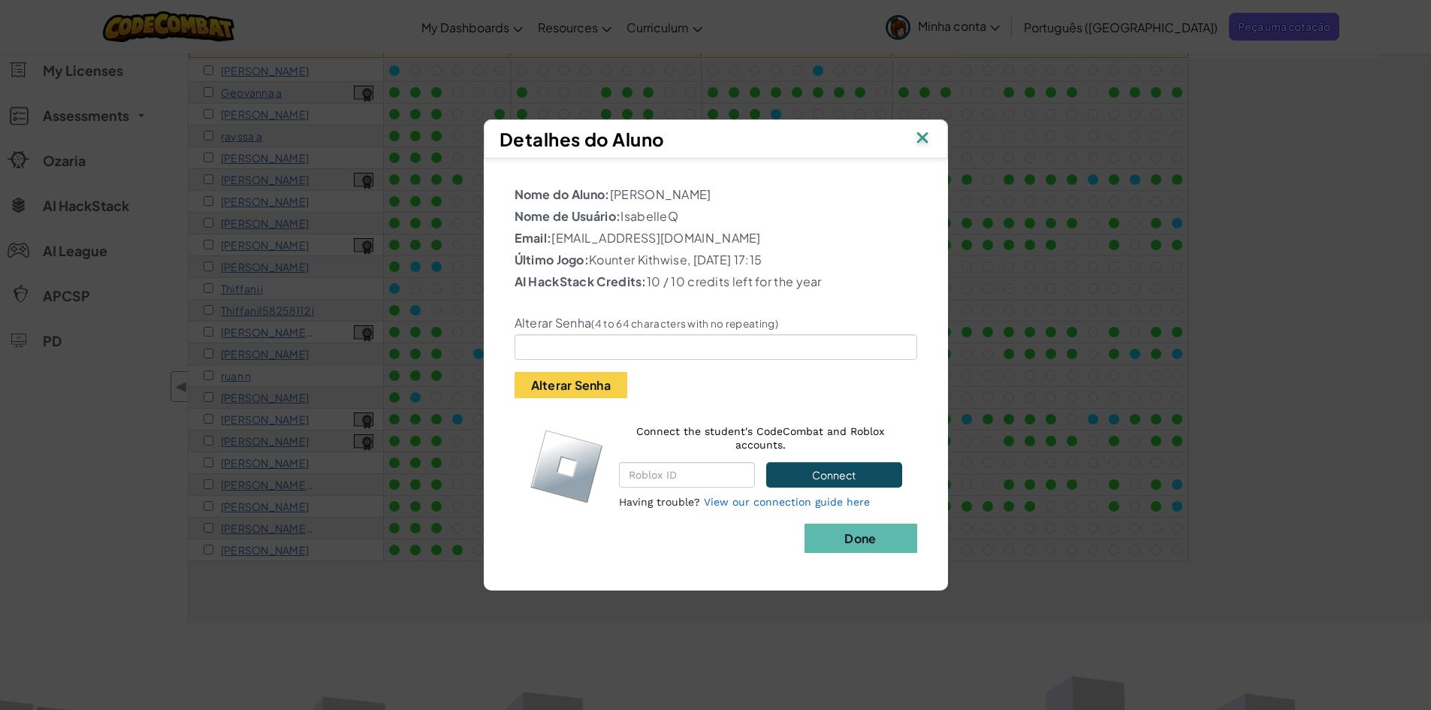
click at [926, 137] on img at bounding box center [922, 139] width 20 height 23
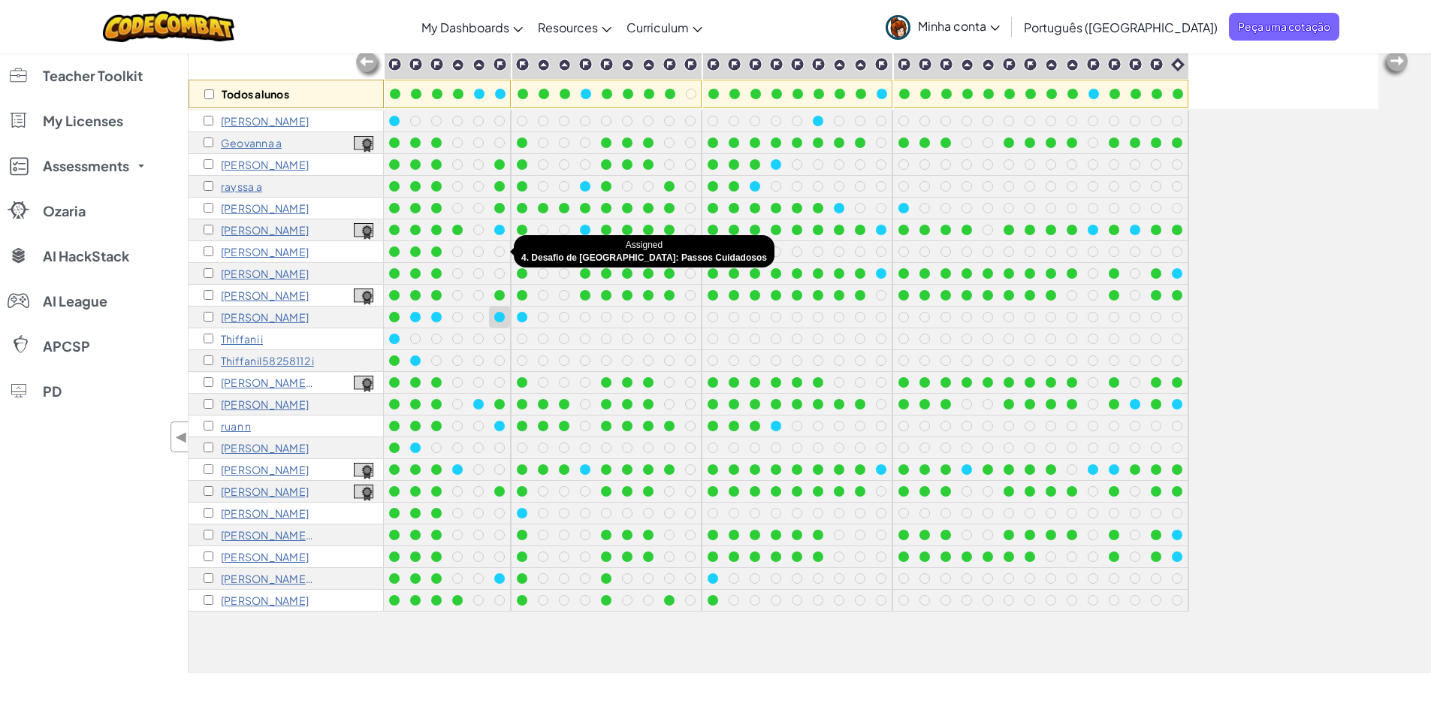
scroll to position [150, 0]
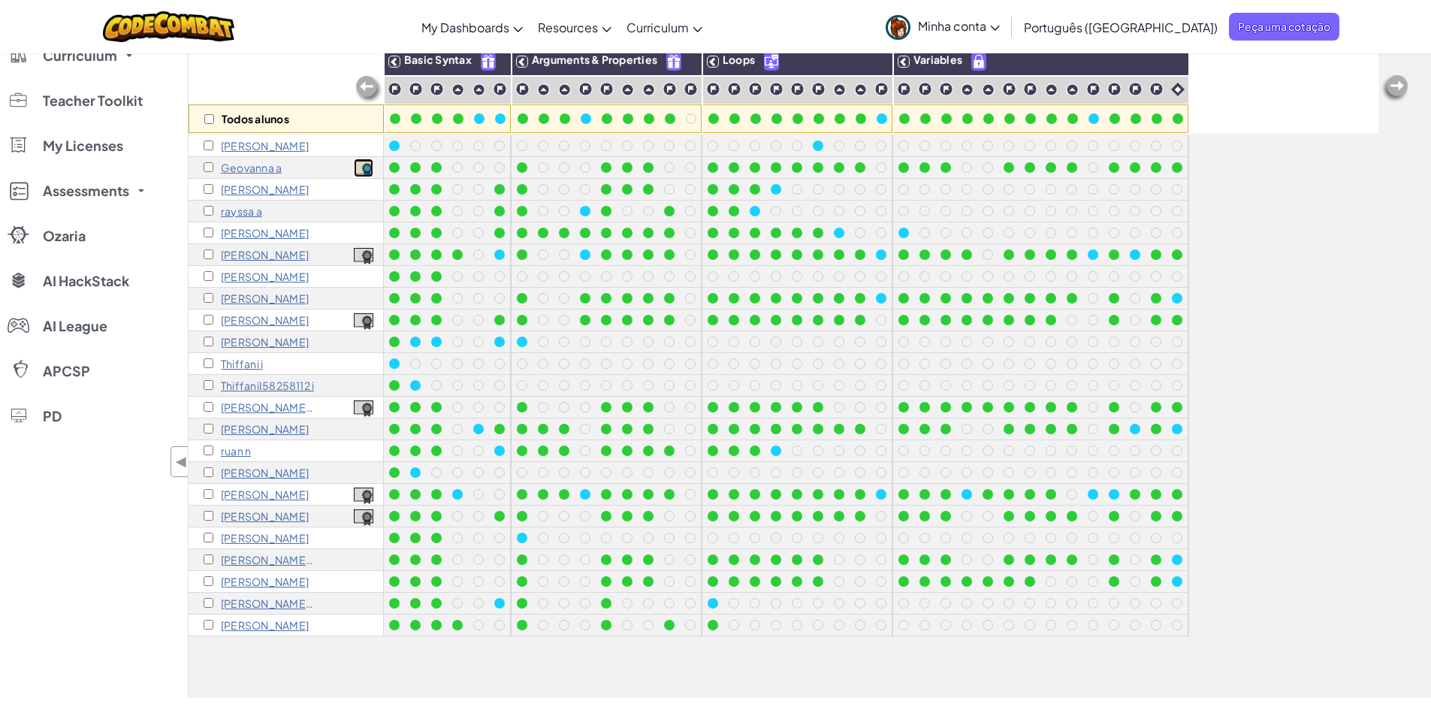
click at [362, 167] on img at bounding box center [364, 169] width 20 height 17
click at [365, 489] on img at bounding box center [364, 495] width 20 height 17
click at [358, 511] on img at bounding box center [364, 517] width 20 height 17
click at [779, 449] on div at bounding box center [775, 450] width 11 height 11
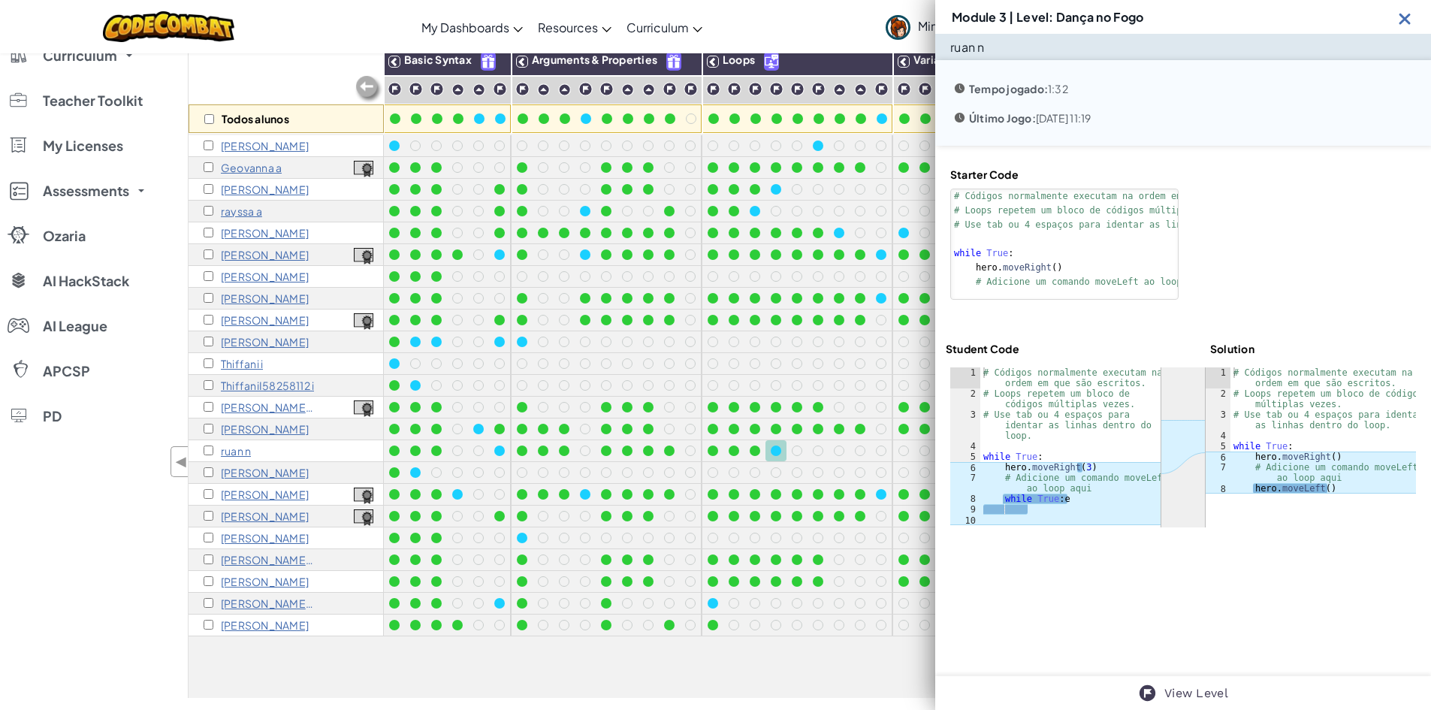
click at [779, 449] on div at bounding box center [775, 450] width 11 height 11
click at [819, 458] on div at bounding box center [818, 450] width 17 height 17
click at [1408, 22] on img at bounding box center [1404, 18] width 19 height 19
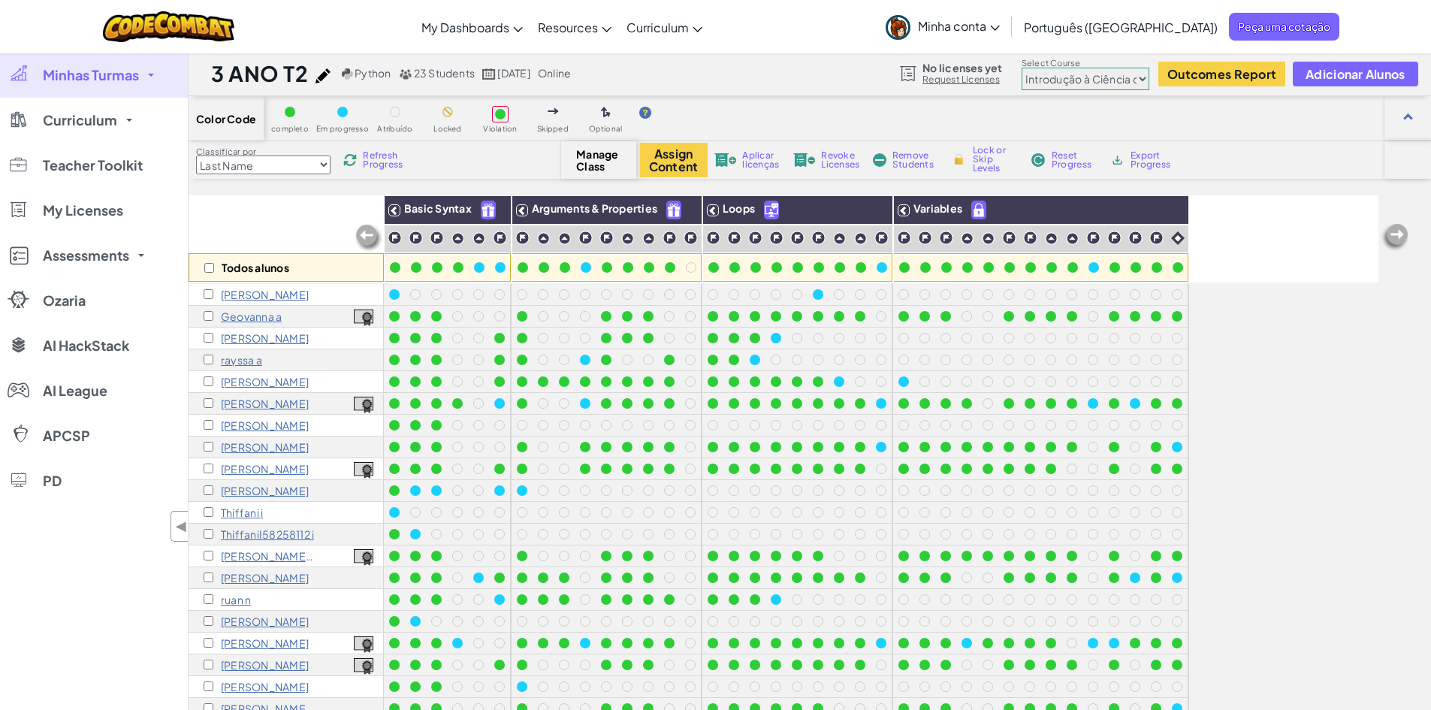
scroll to position [0, 0]
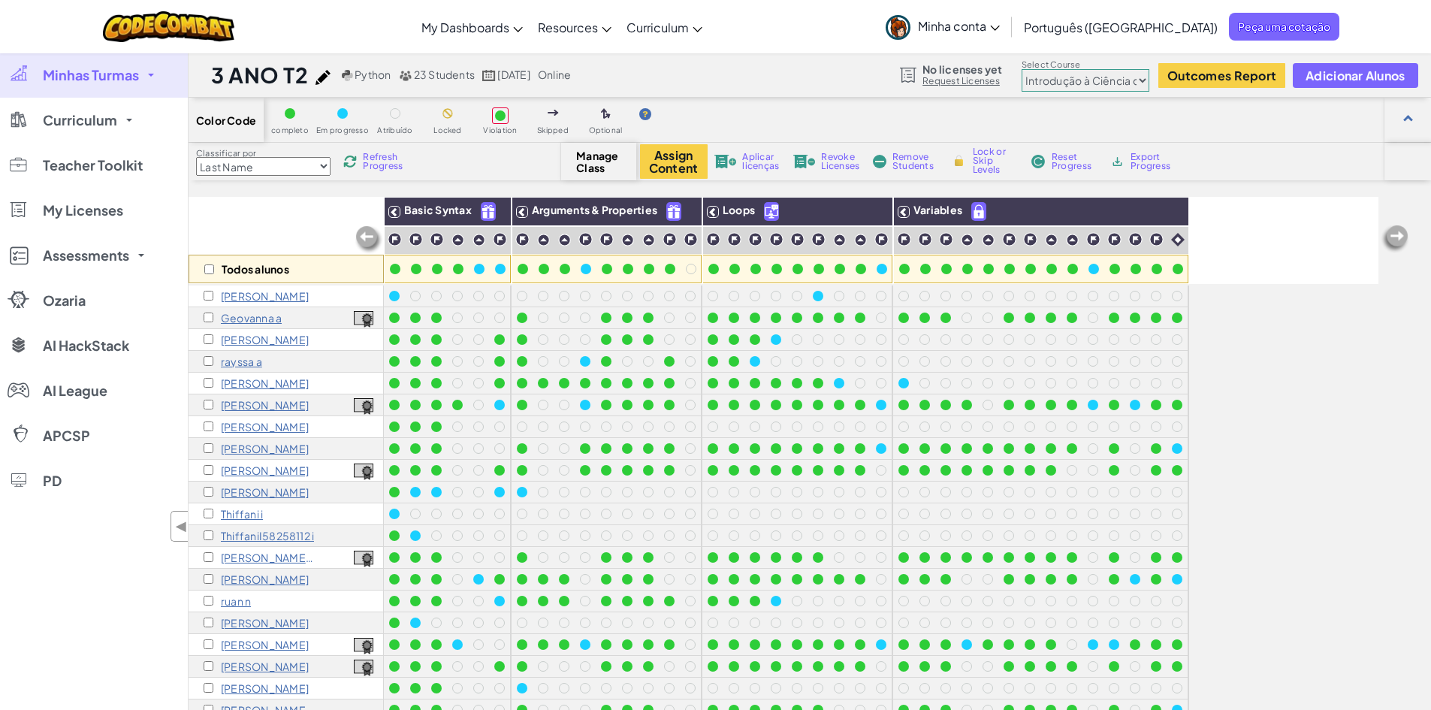
click at [316, 161] on select "Last Name first Name Progress (High to Low) Progress (Low to Hight)" at bounding box center [263, 166] width 134 height 19
click at [137, 81] on span "Minhas Turmas" at bounding box center [91, 75] width 96 height 14
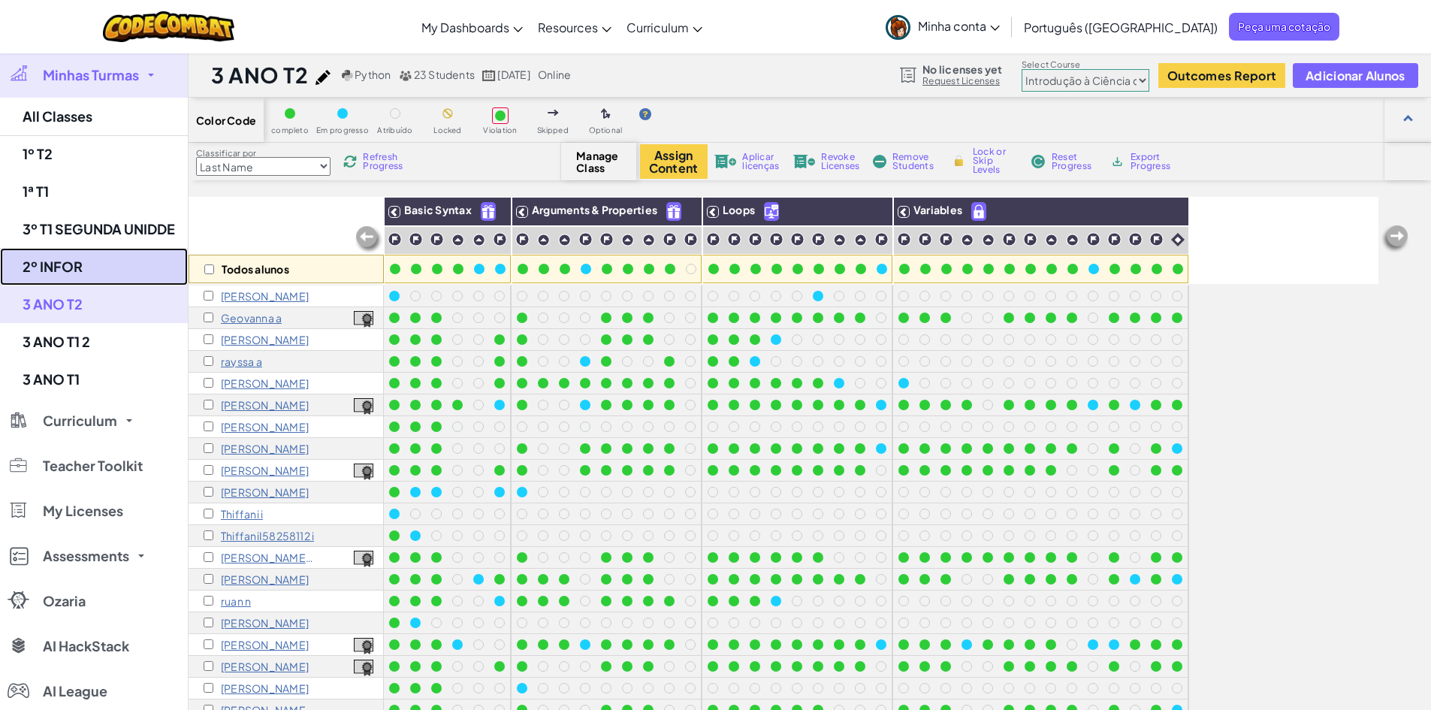
click at [95, 270] on link "2º INFOR" at bounding box center [94, 267] width 188 height 38
select select "560f1a9f22961295f9427742"
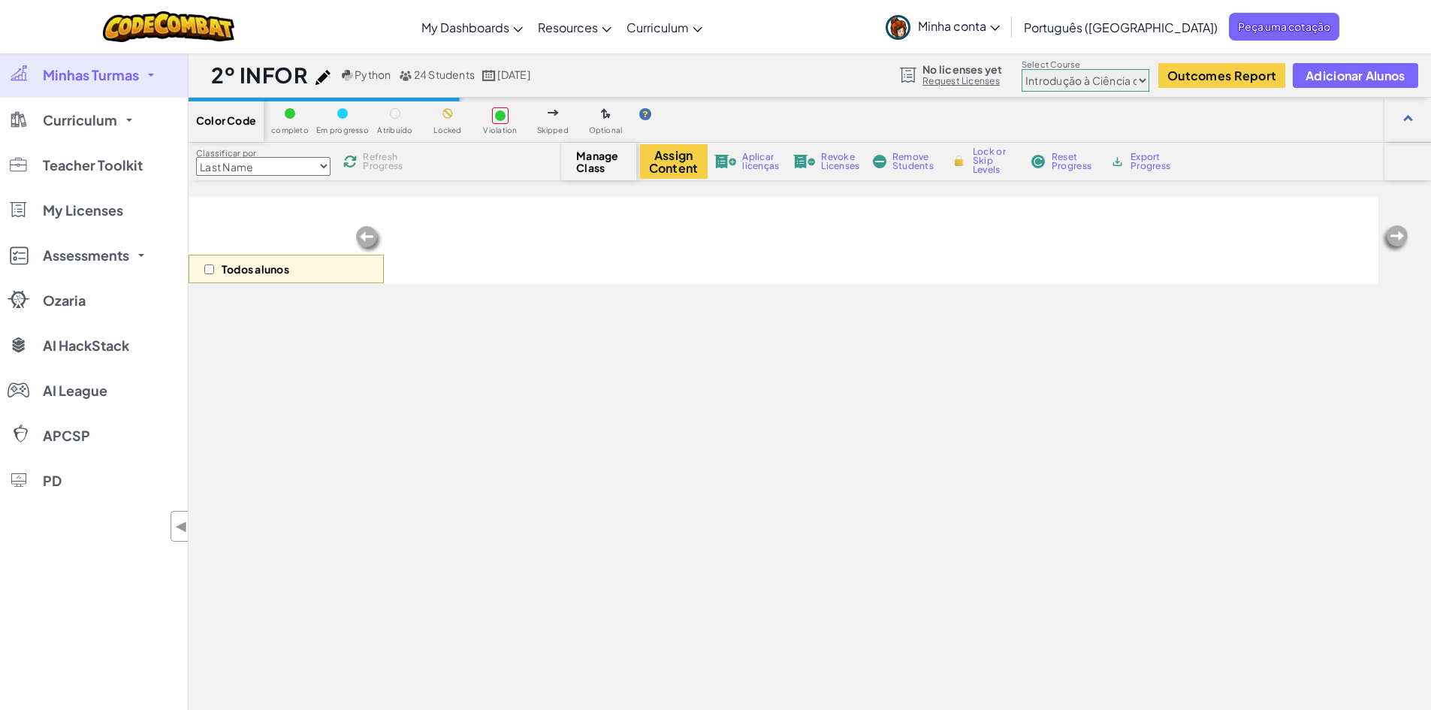
click at [147, 80] on link "Minhas Turmas" at bounding box center [94, 75] width 188 height 45
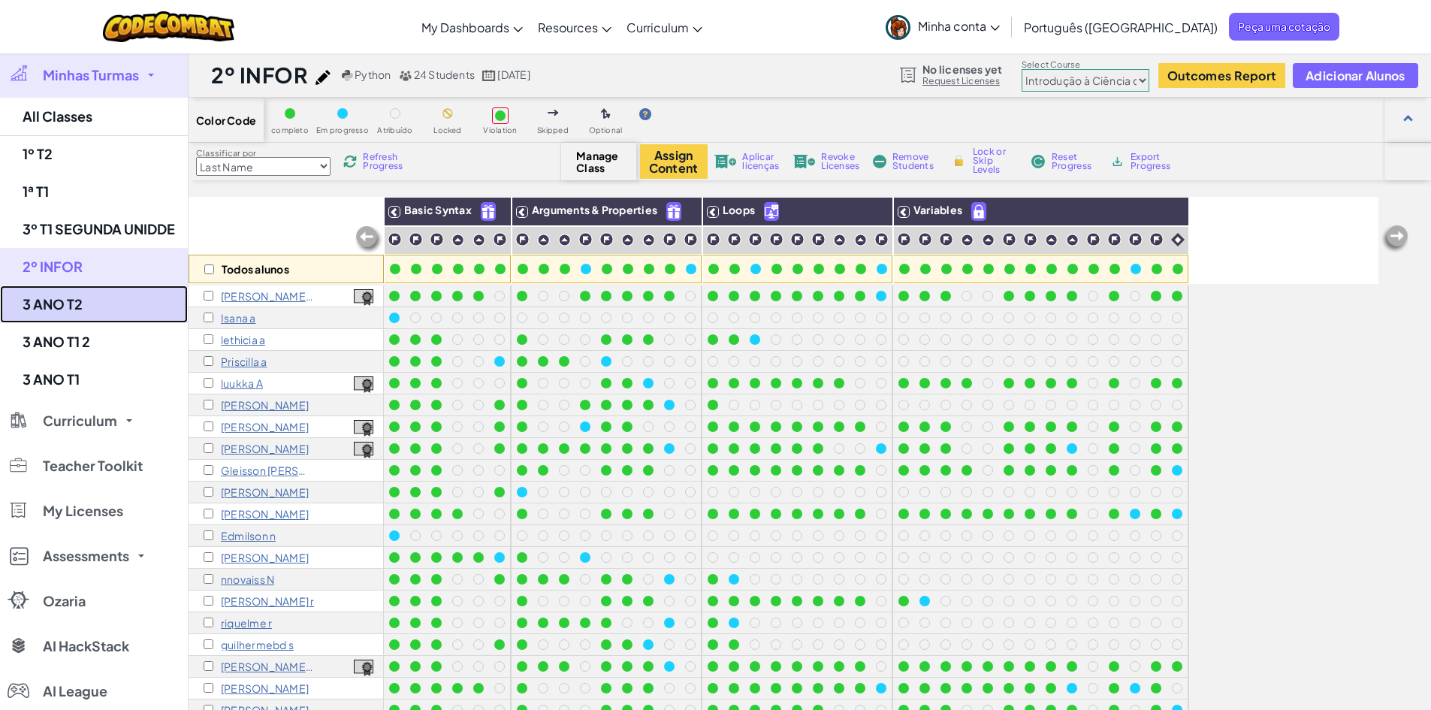
click at [86, 304] on link "3 ANO T2" at bounding box center [94, 304] width 188 height 38
select select "560f1a9f22961295f9427742"
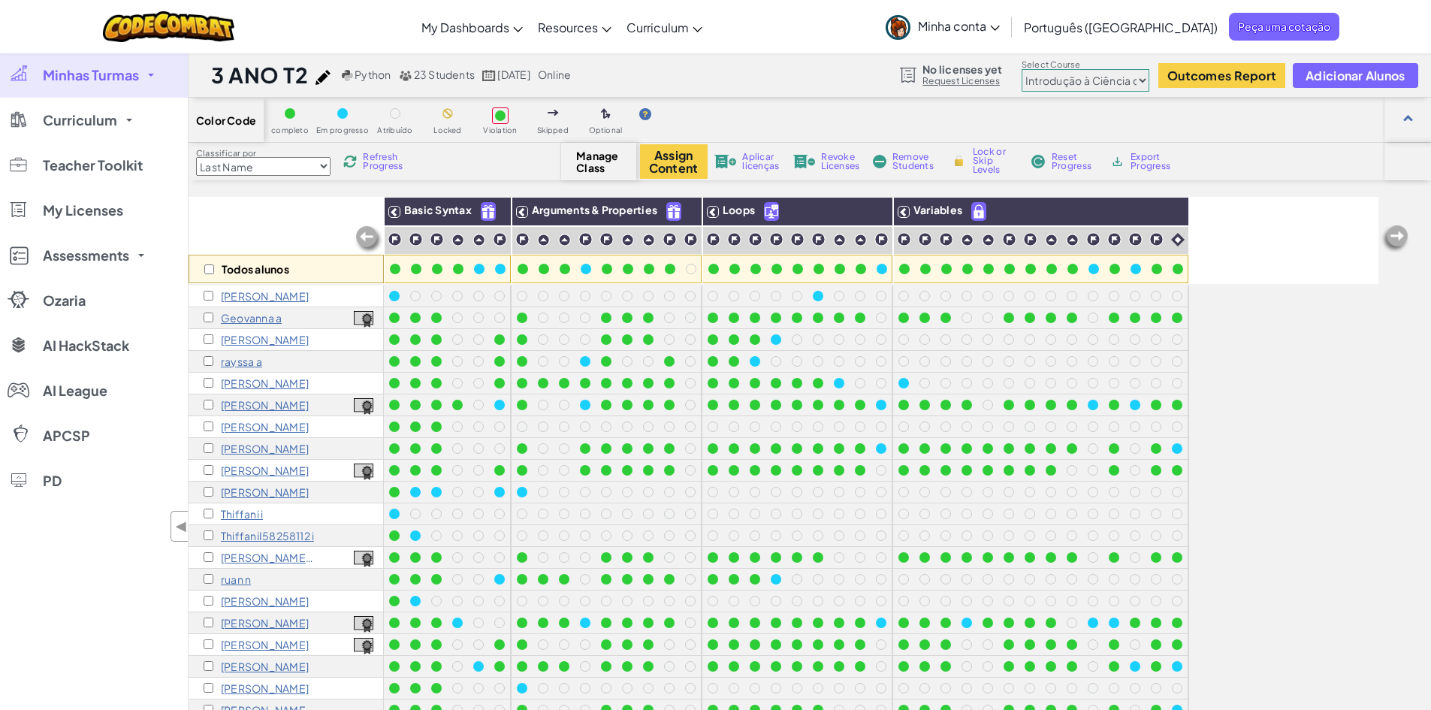
click at [147, 80] on link "Minhas Turmas" at bounding box center [94, 75] width 188 height 45
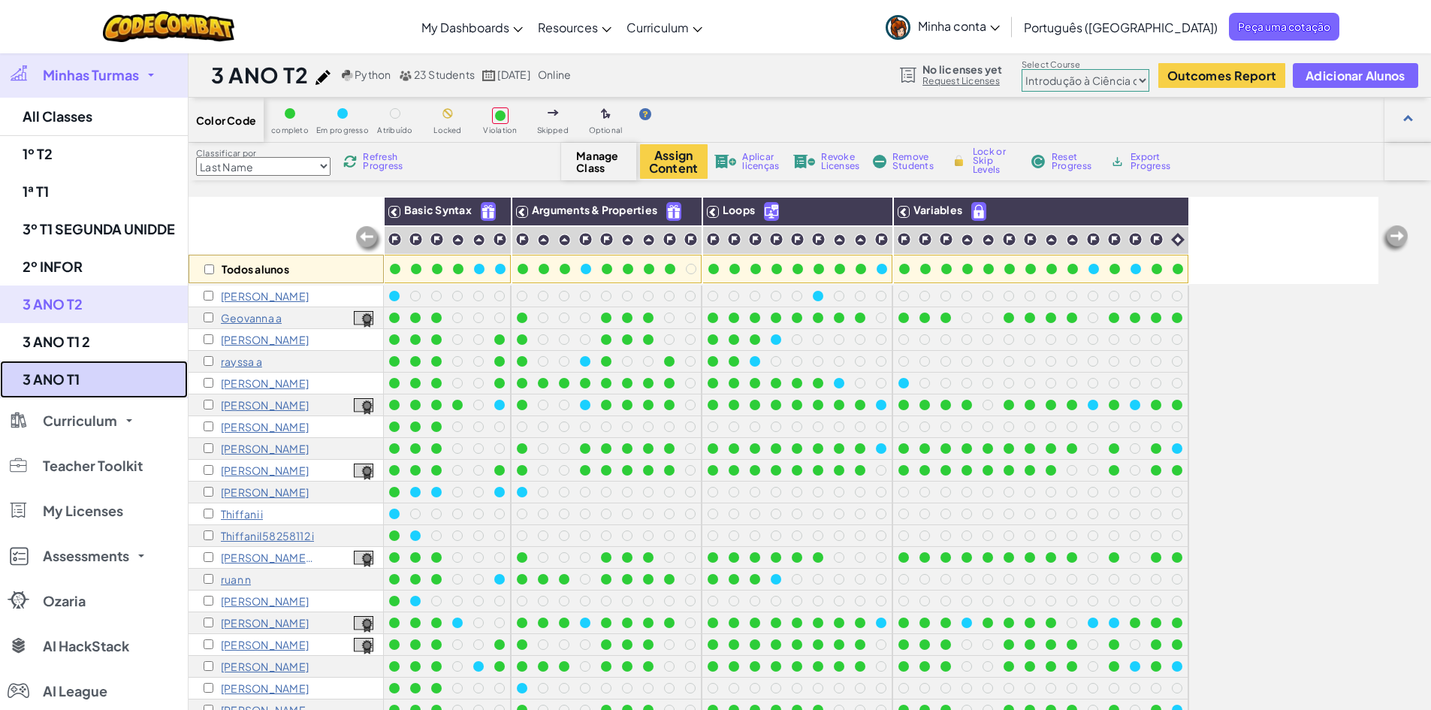
click at [89, 378] on link "3 ANO T1" at bounding box center [94, 379] width 188 height 38
select select "560f1a9f22961295f9427742"
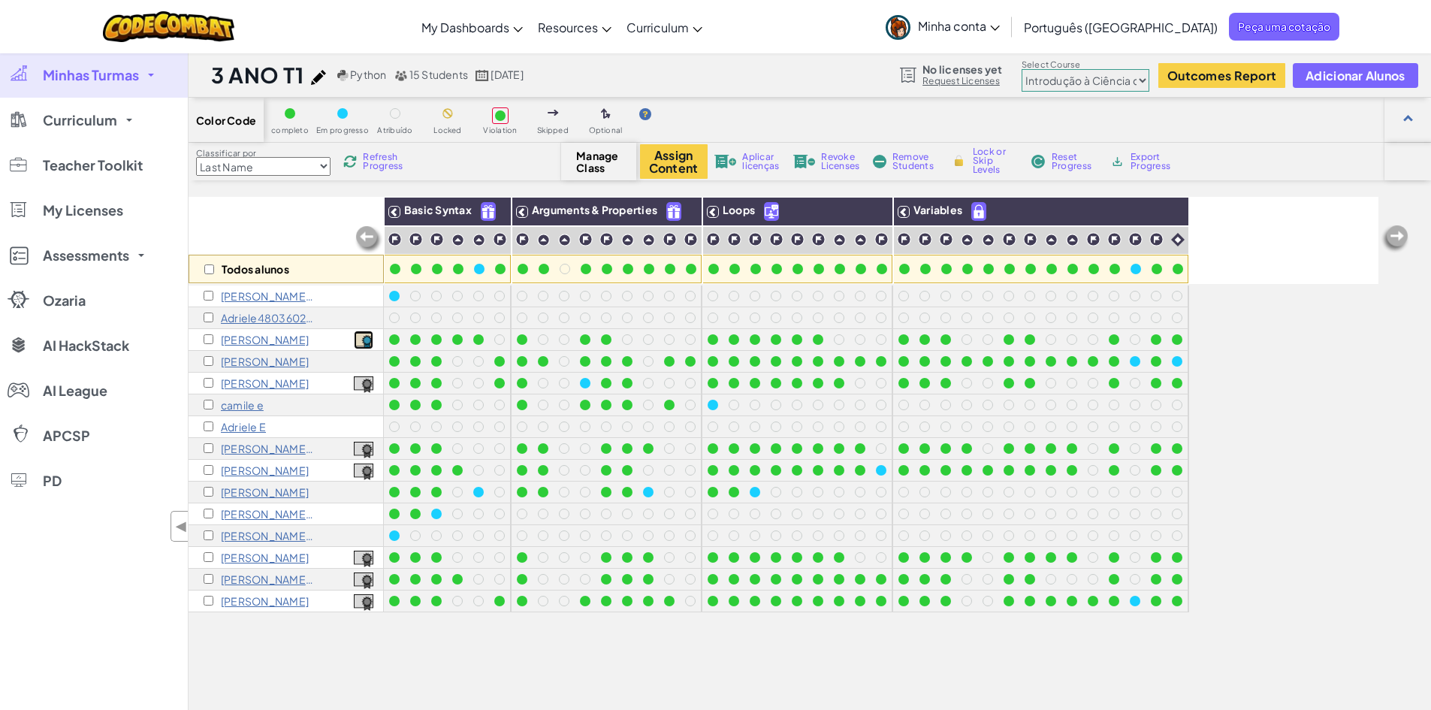
click at [362, 340] on img at bounding box center [364, 341] width 20 height 17
click at [152, 77] on link "Minhas Turmas" at bounding box center [94, 75] width 188 height 45
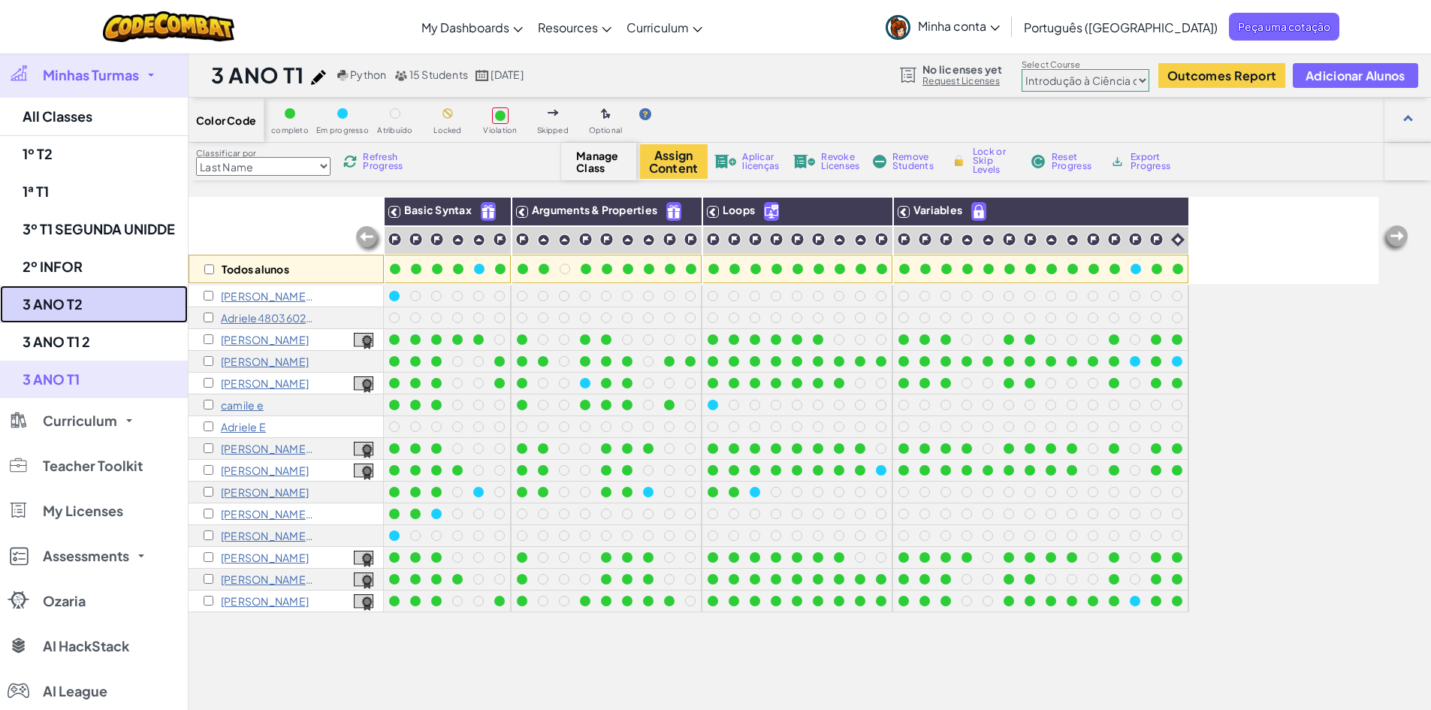
click at [128, 309] on link "3 ANO T2" at bounding box center [94, 304] width 188 height 38
select select "560f1a9f22961295f9427742"
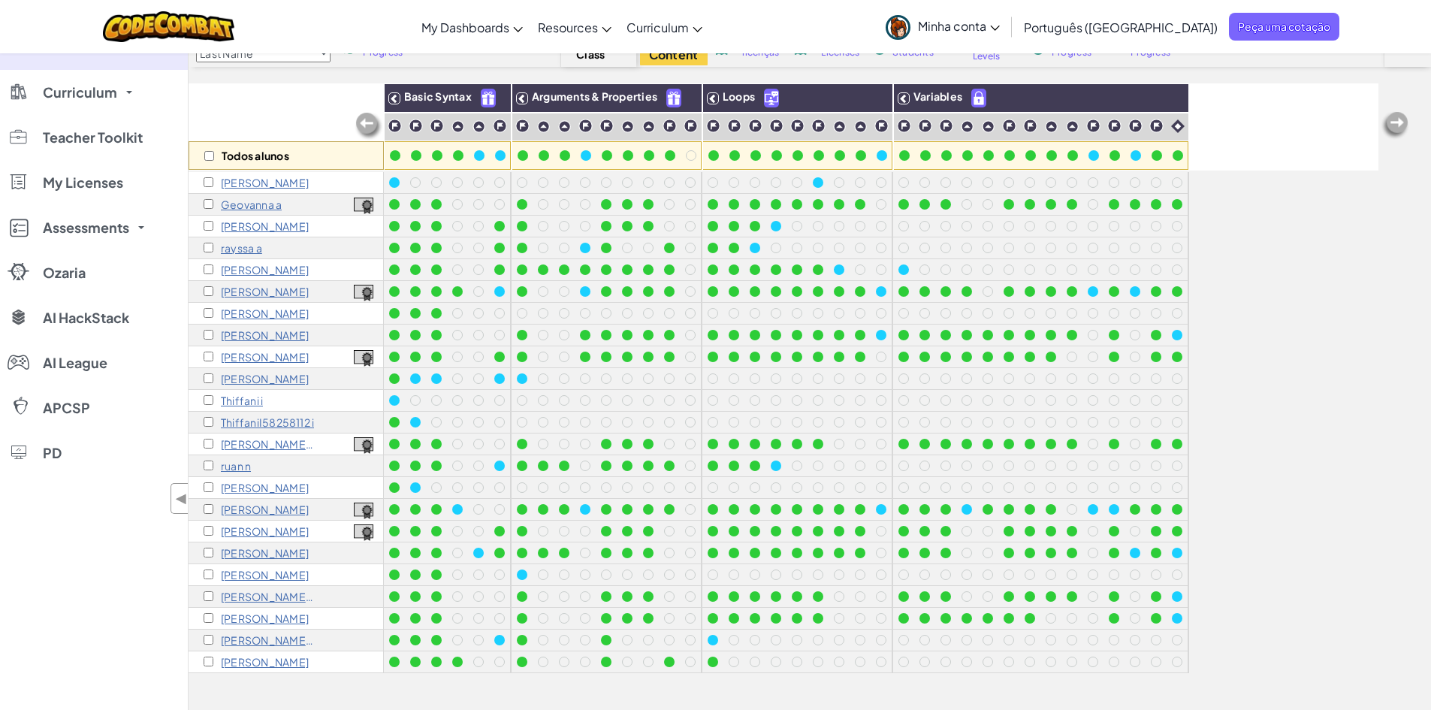
scroll to position [150, 0]
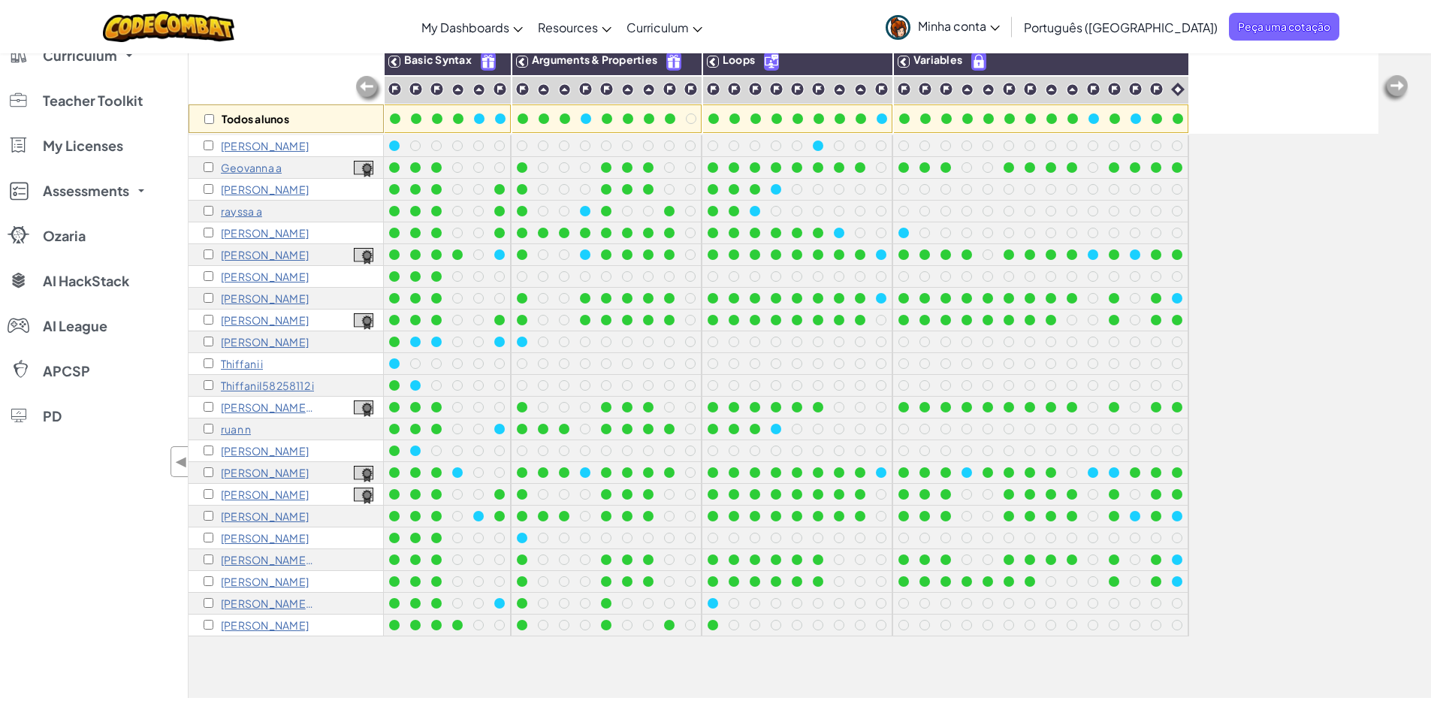
click at [251, 563] on p "matheus s" at bounding box center [268, 559] width 94 height 12
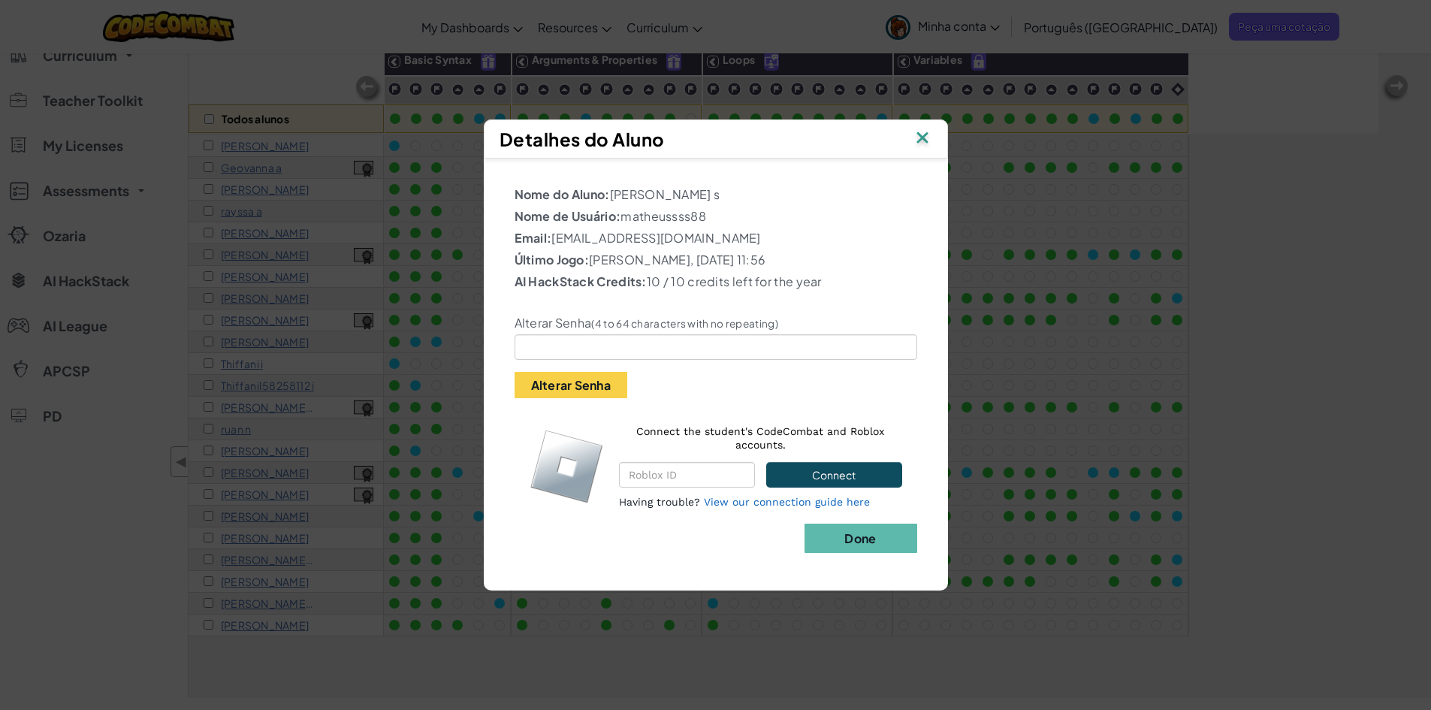
click at [930, 141] on img at bounding box center [922, 139] width 20 height 23
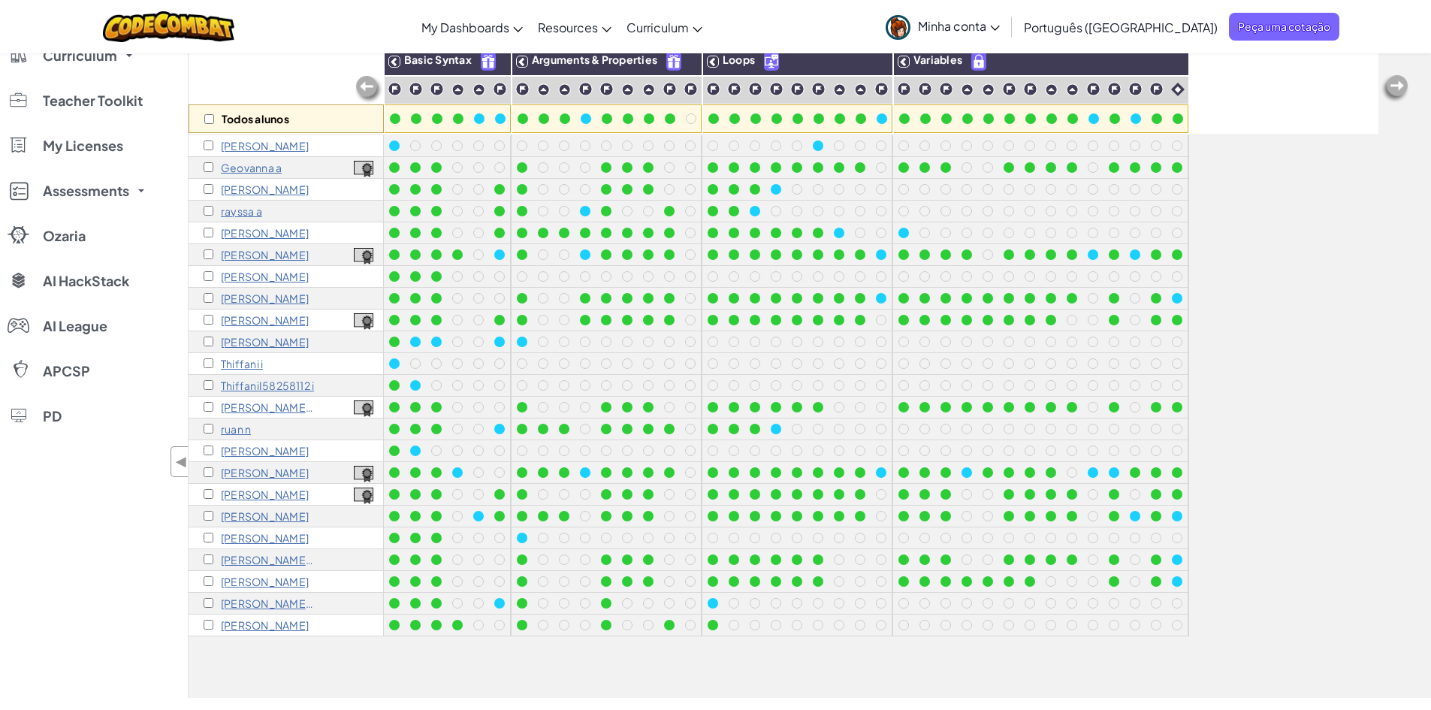
click at [1000, 33] on span "Minha conta" at bounding box center [959, 26] width 82 height 16
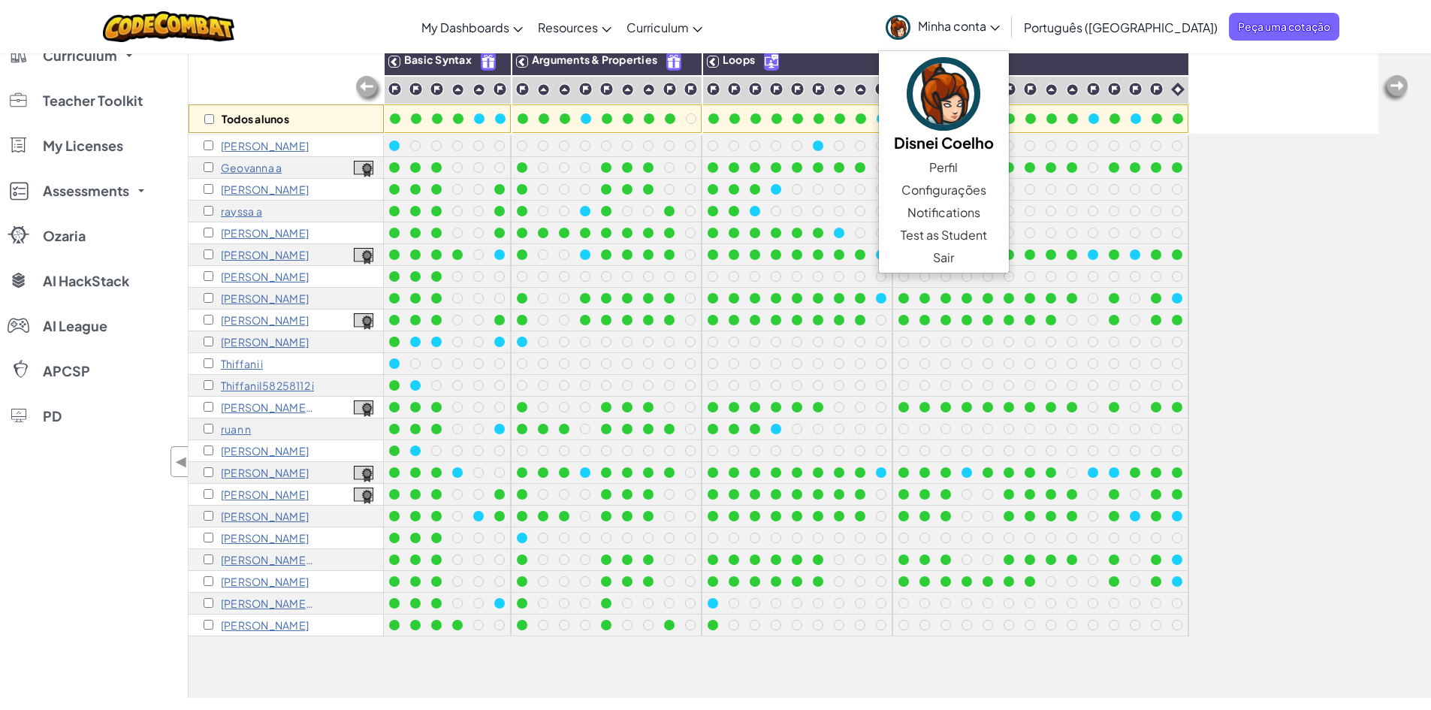
click at [1266, 131] on div "Todos alunos Basic Syntax Arguments & Properties Loops Variables" at bounding box center [783, 90] width 1190 height 87
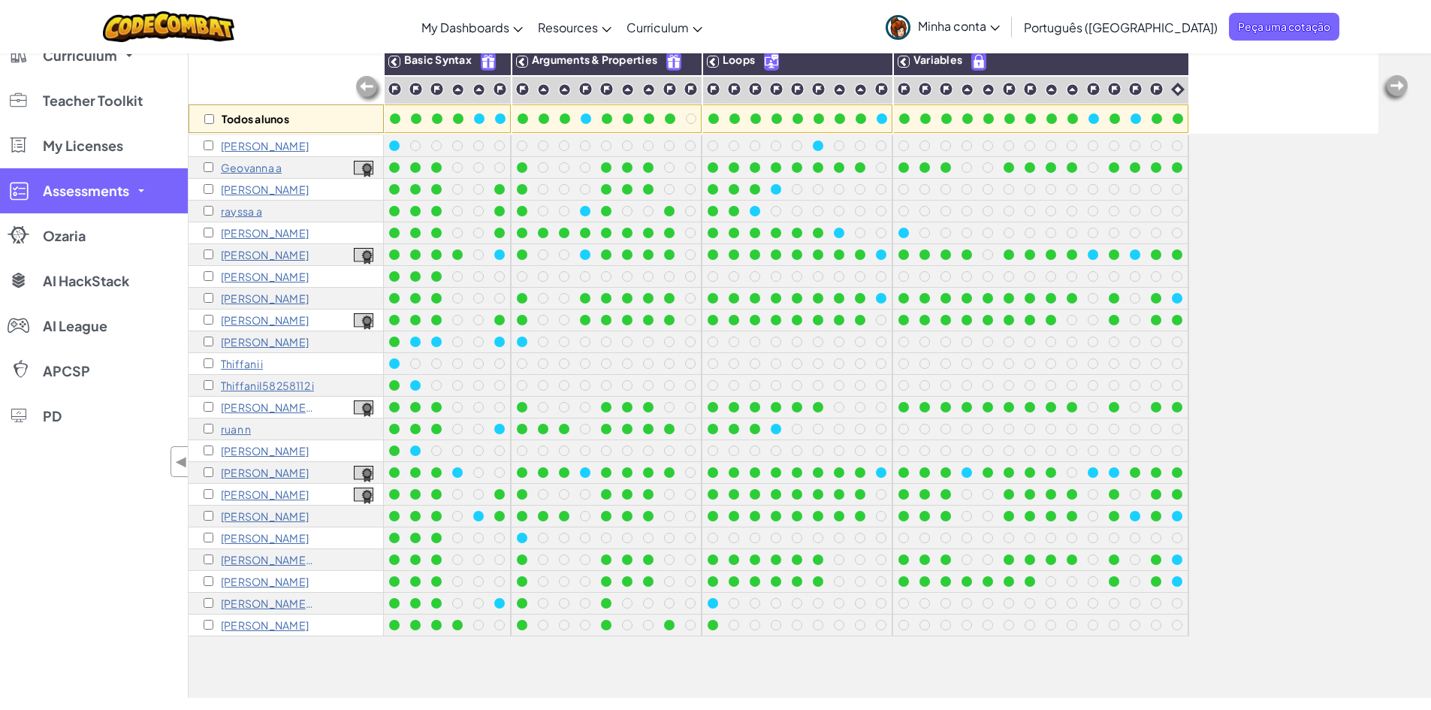
click at [143, 189] on span at bounding box center [141, 190] width 6 height 3
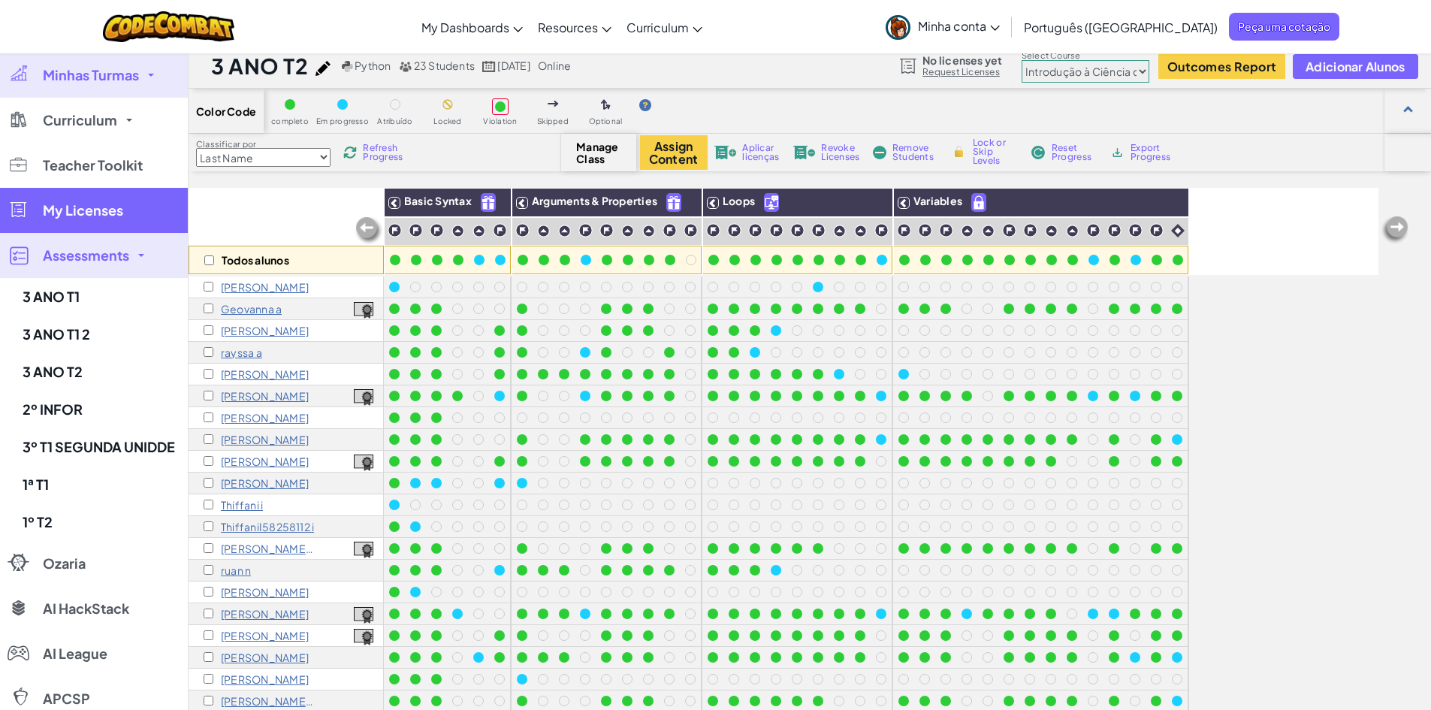
scroll to position [0, 0]
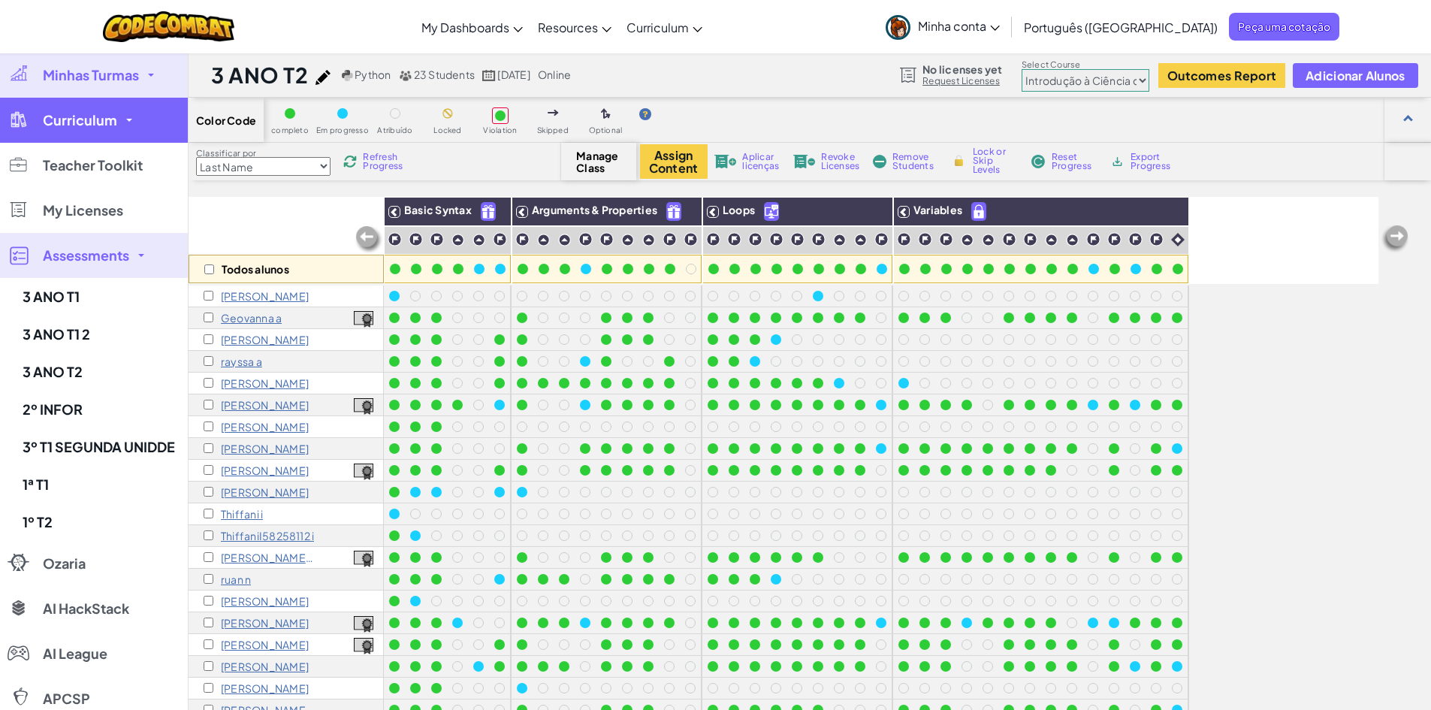
click at [129, 116] on link "Curriculum" at bounding box center [94, 120] width 188 height 45
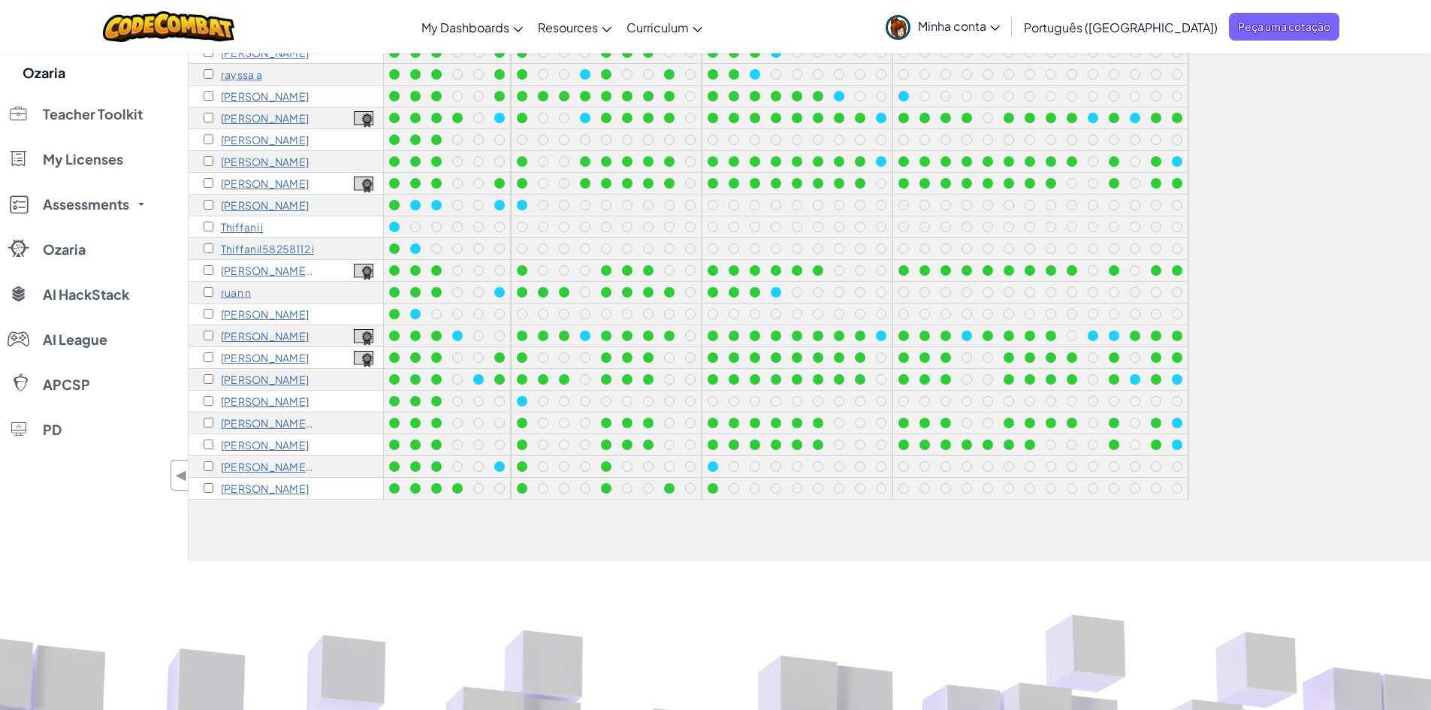
scroll to position [300, 0]
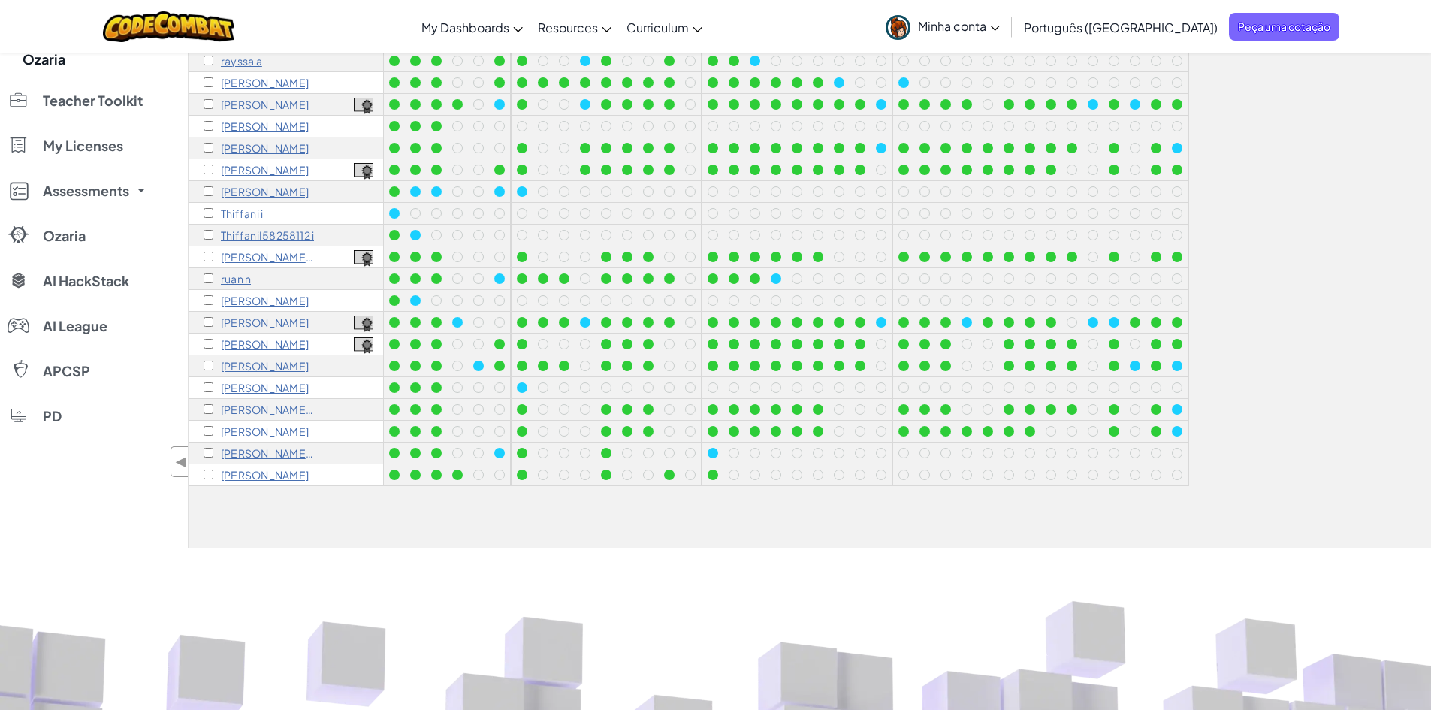
click at [260, 146] on p "Diego Gomes Santana" at bounding box center [265, 148] width 88 height 12
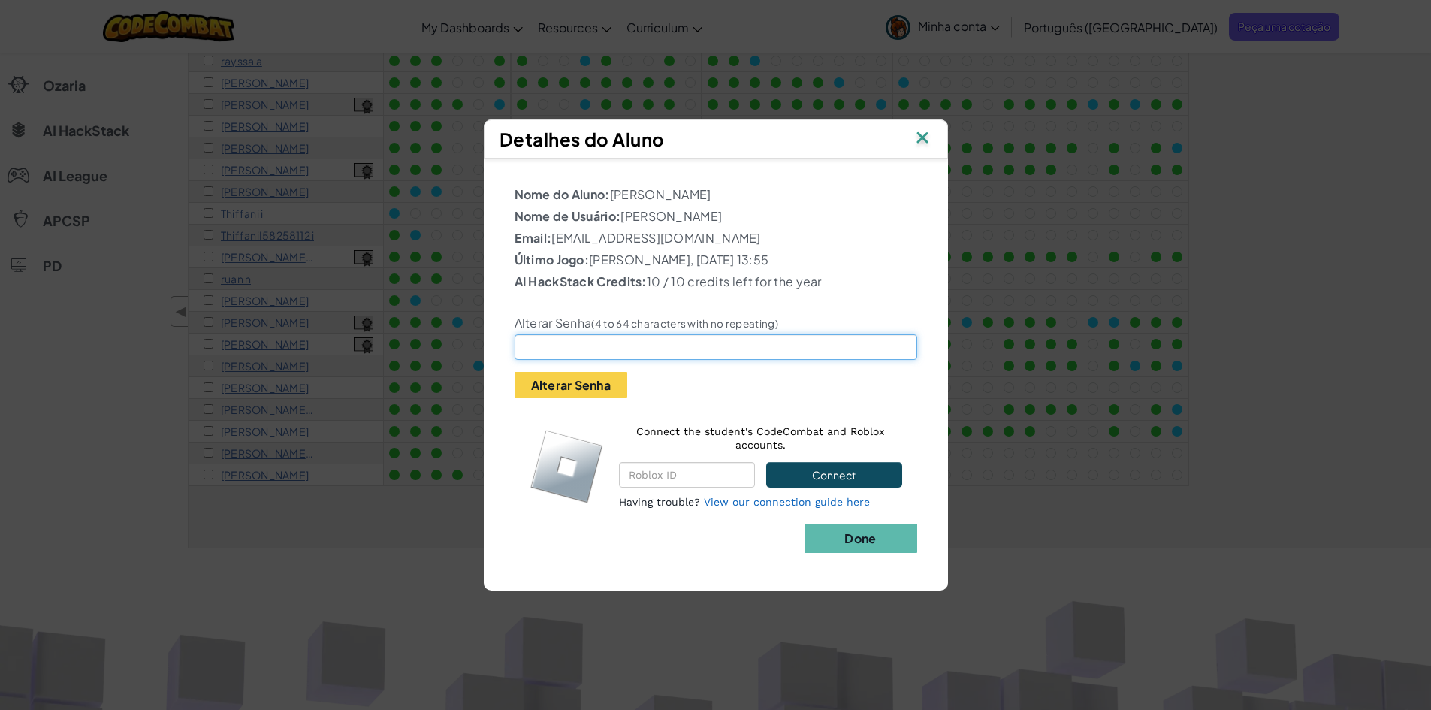
click at [634, 355] on input "text" at bounding box center [715, 347] width 403 height 26
type input "1"
type input "123456"
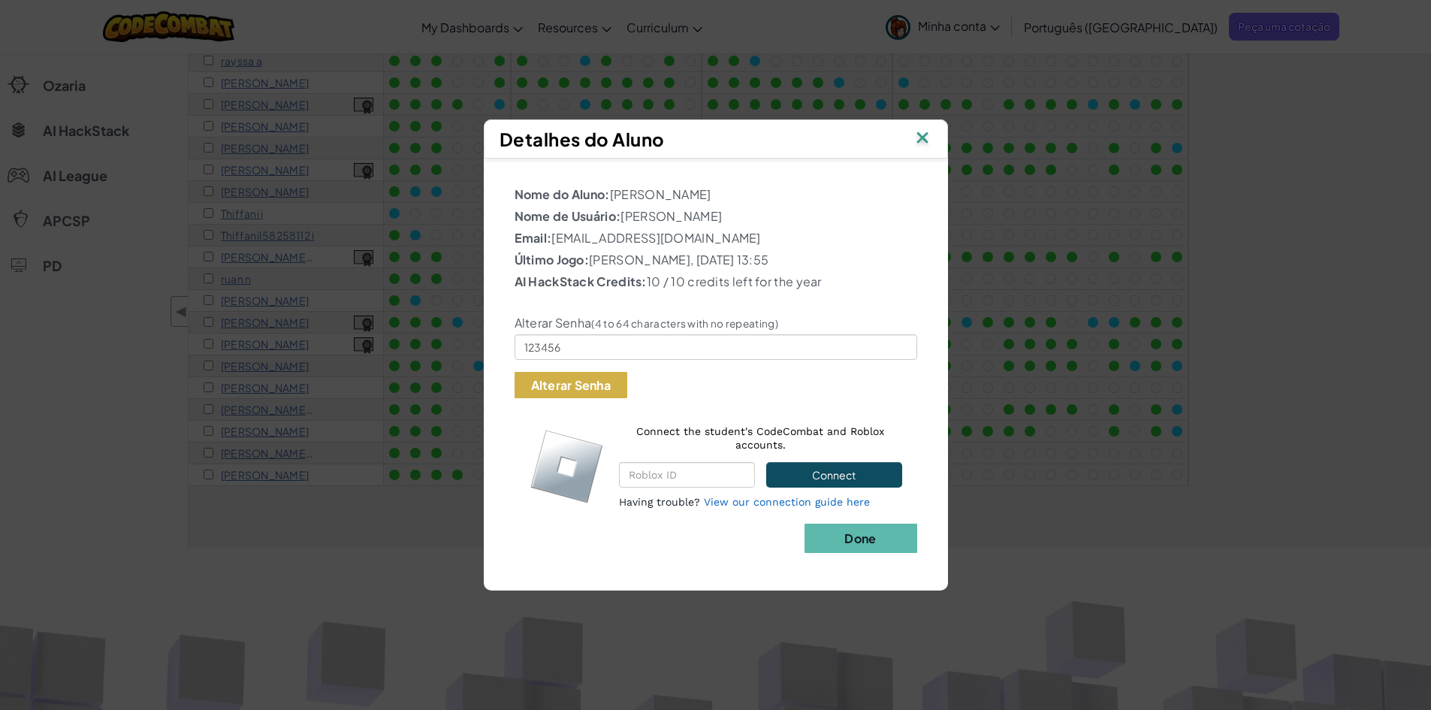
click at [613, 380] on button "Alterar Senha" at bounding box center [570, 385] width 113 height 26
click at [918, 134] on img at bounding box center [922, 139] width 20 height 23
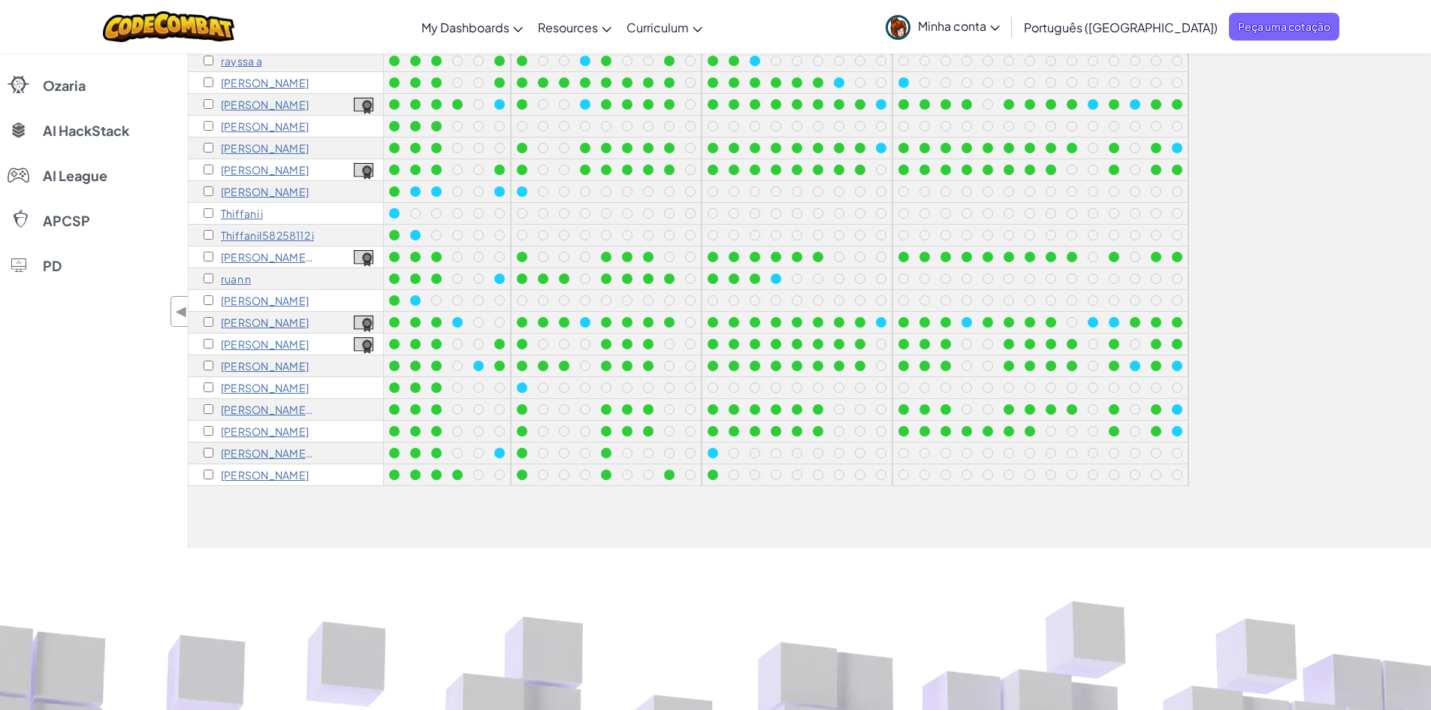
scroll to position [75, 0]
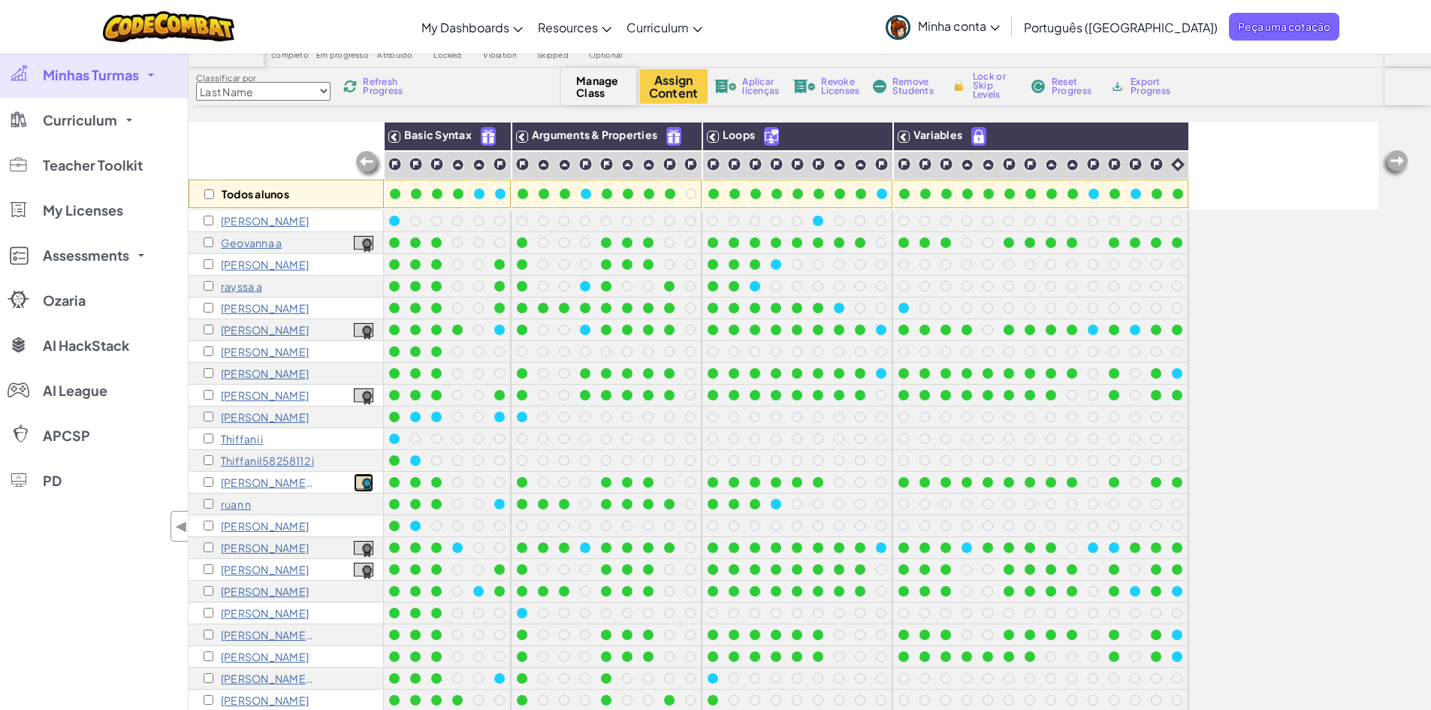
click at [365, 483] on img at bounding box center [364, 483] width 20 height 17
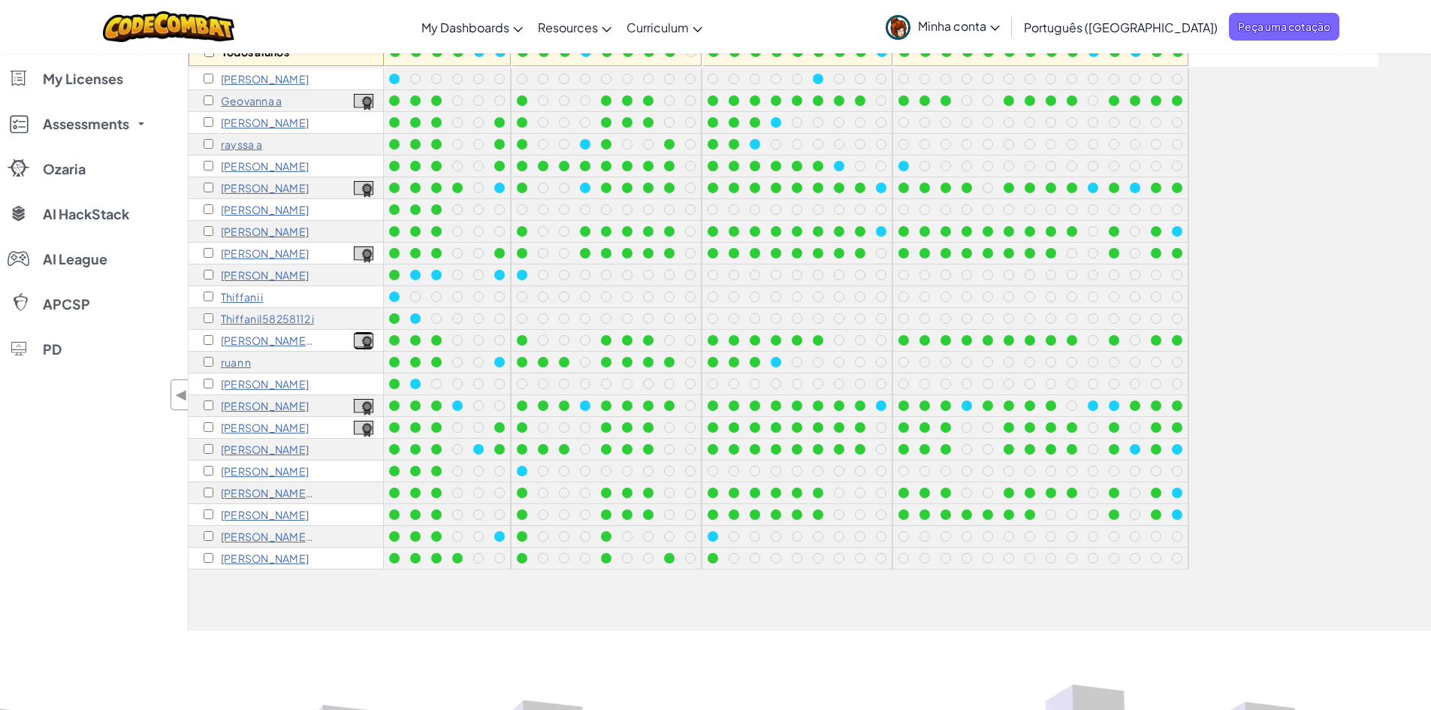
scroll to position [225, 0]
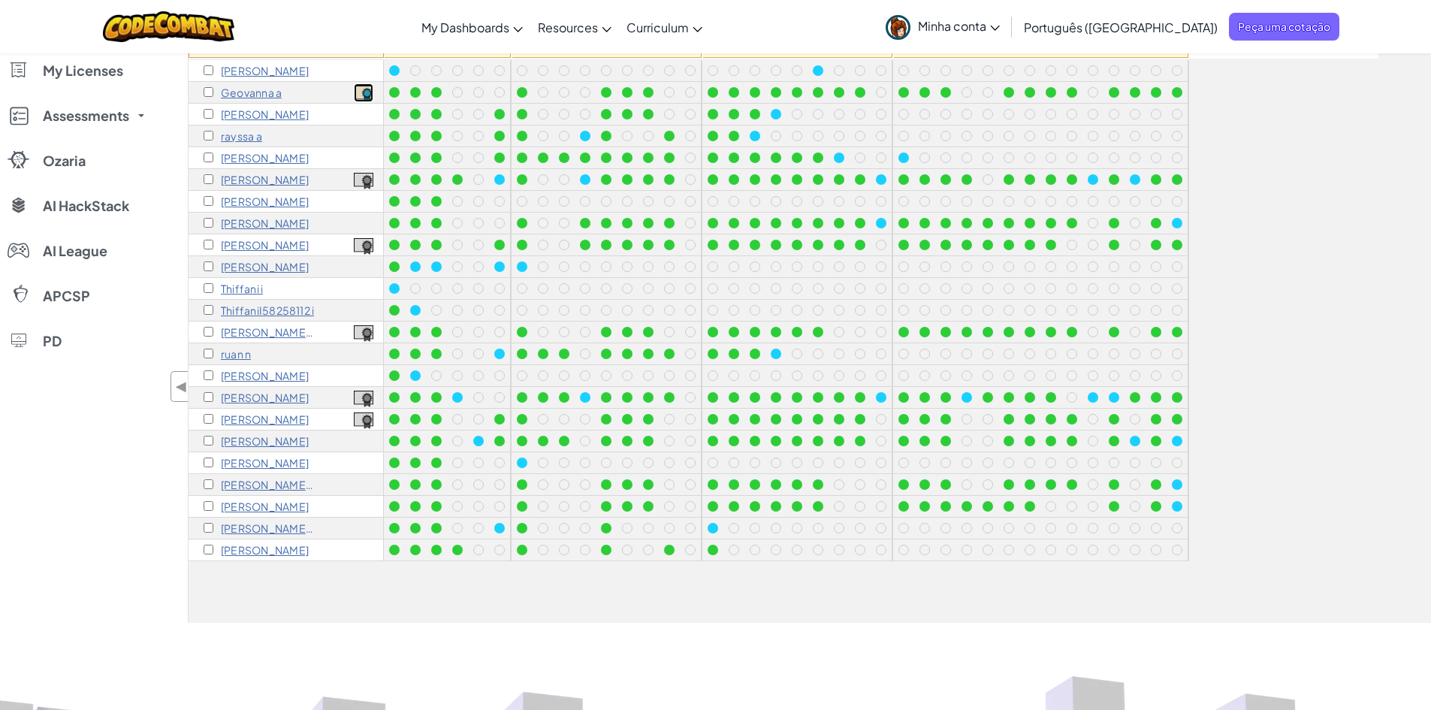
click at [363, 92] on img at bounding box center [364, 94] width 20 height 17
click at [366, 333] on img at bounding box center [364, 333] width 20 height 17
click at [363, 396] on img at bounding box center [364, 399] width 20 height 17
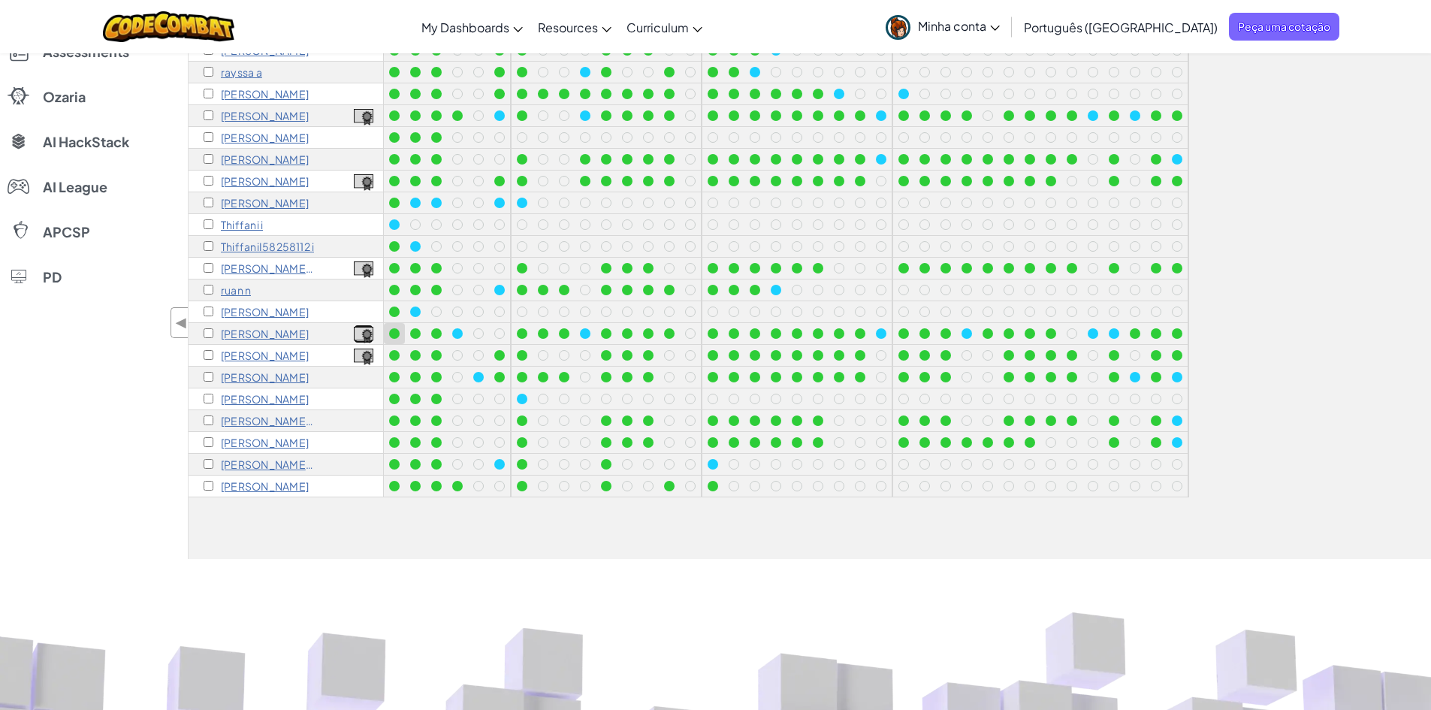
scroll to position [300, 0]
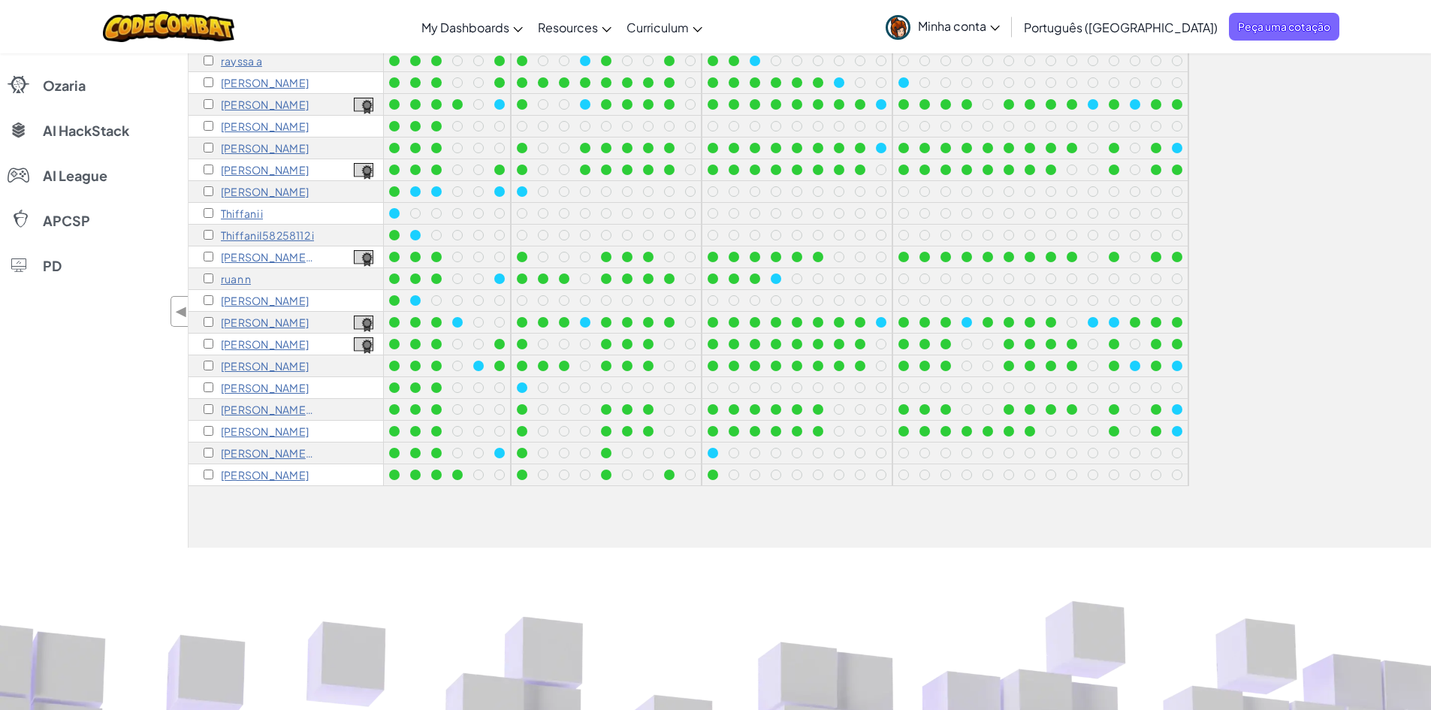
click at [263, 323] on p "Isabelle Q" at bounding box center [265, 322] width 88 height 12
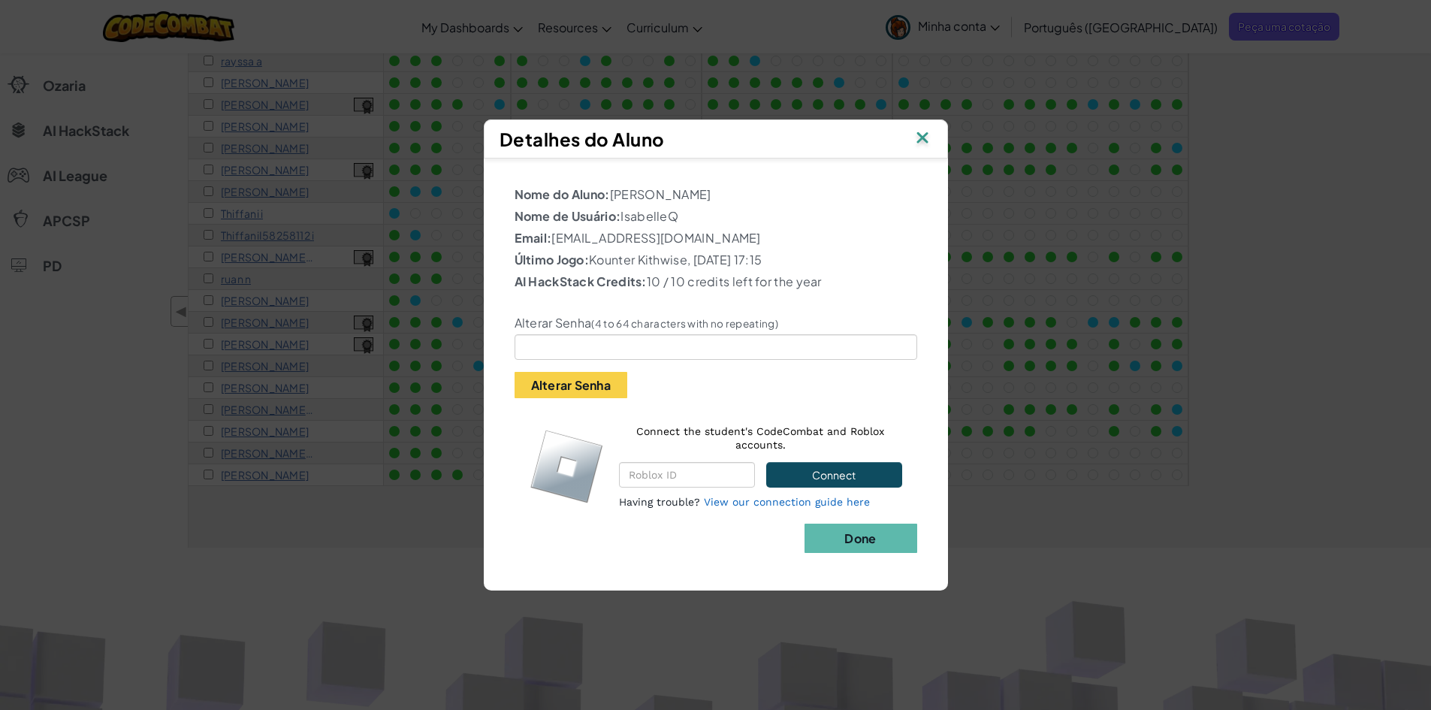
click at [922, 134] on img at bounding box center [922, 139] width 20 height 23
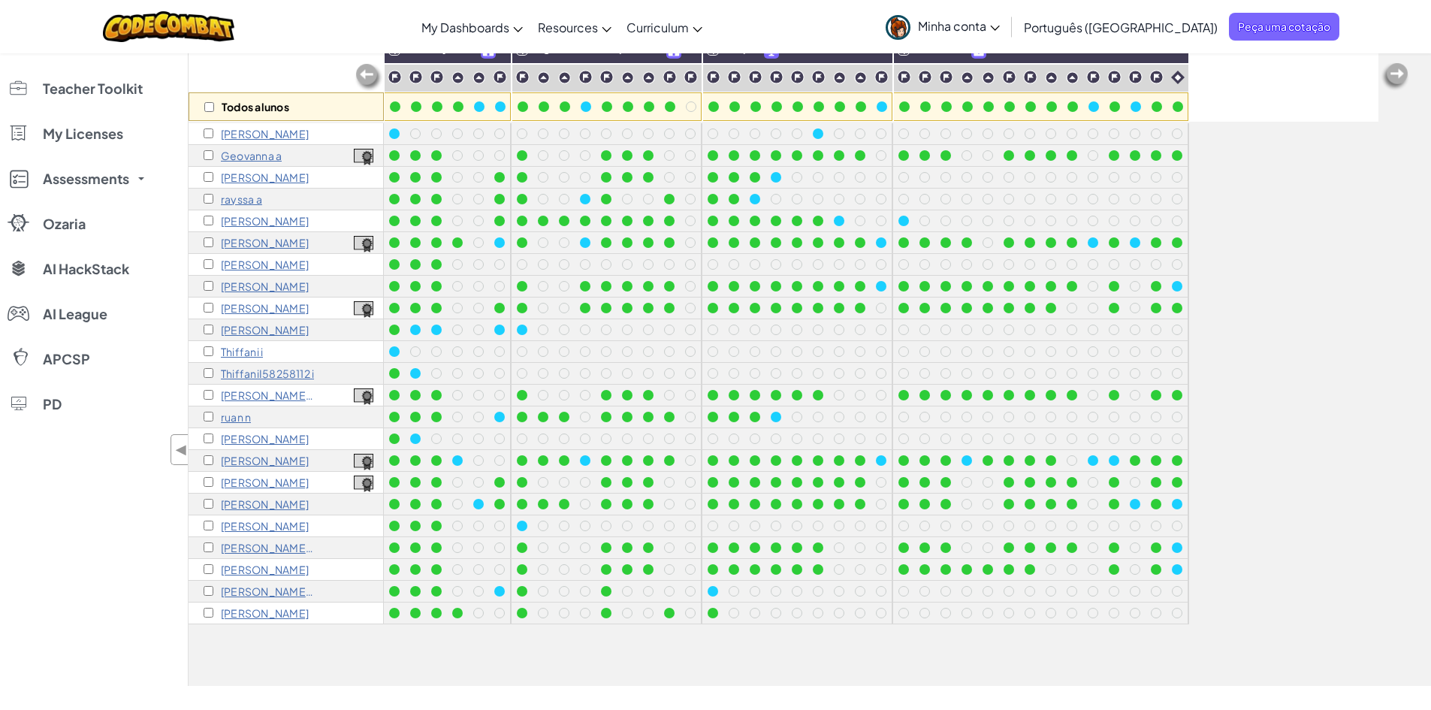
scroll to position [150, 0]
